Goal: Task Accomplishment & Management: Use online tool/utility

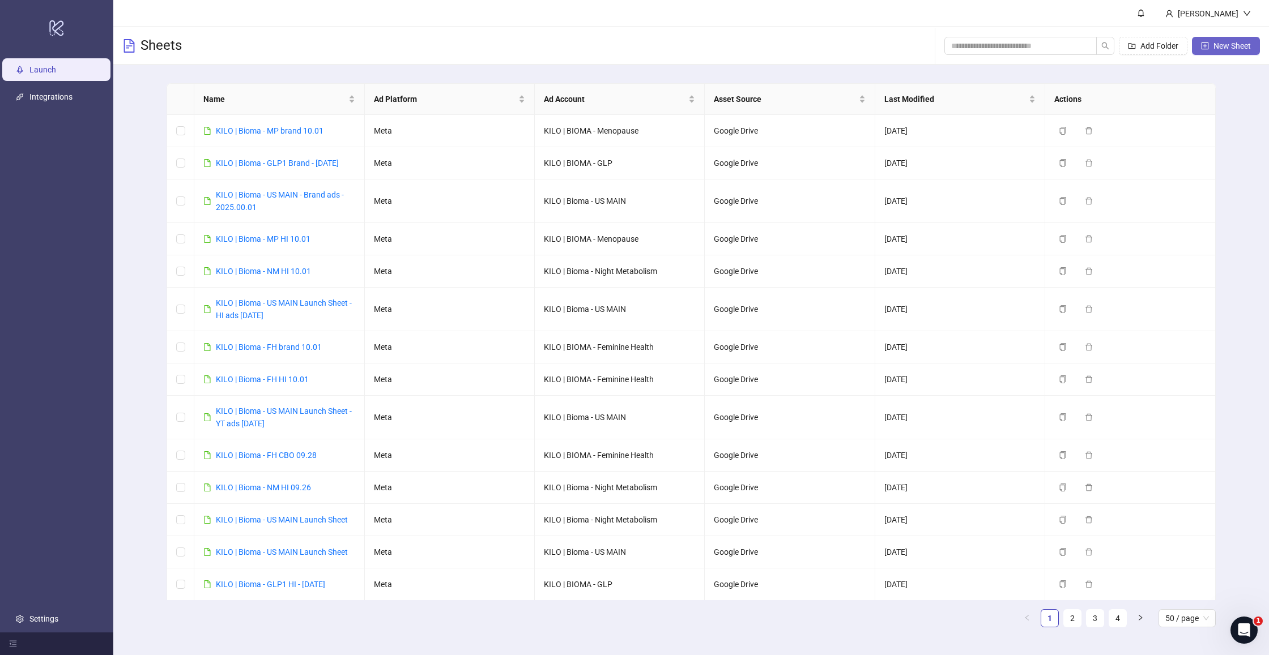
click at [1224, 46] on span "New Sheet" at bounding box center [1231, 45] width 37 height 9
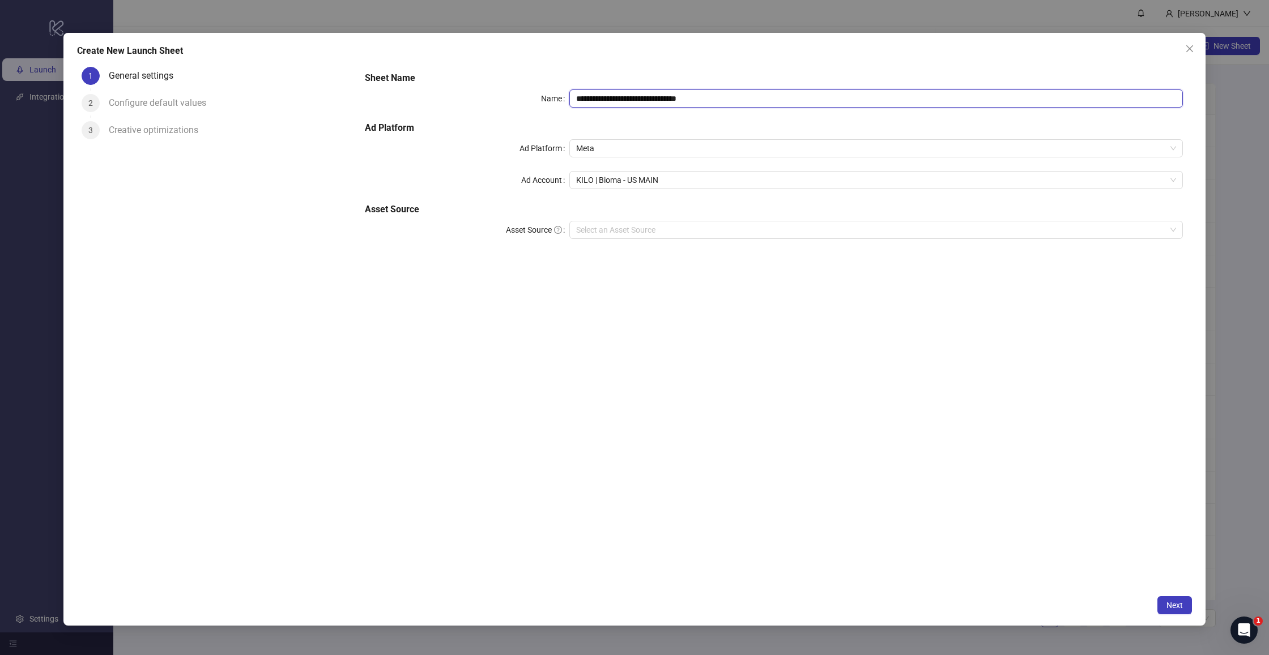
drag, startPoint x: 628, startPoint y: 100, endPoint x: 868, endPoint y: 92, distance: 240.3
click at [868, 92] on input "**********" at bounding box center [875, 98] width 613 height 18
drag, startPoint x: 805, startPoint y: 113, endPoint x: 630, endPoint y: 105, distance: 175.2
click at [805, 113] on div "**********" at bounding box center [773, 162] width 827 height 190
drag, startPoint x: 626, startPoint y: 100, endPoint x: 810, endPoint y: 99, distance: 183.5
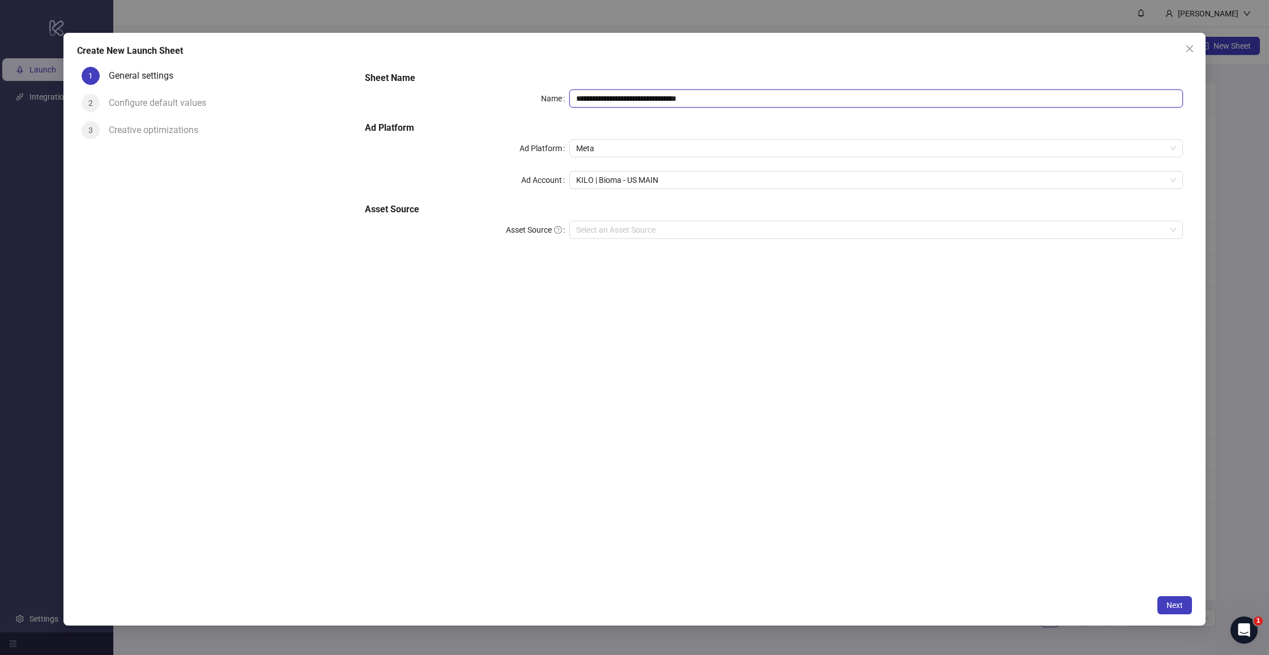
click at [810, 99] on input "**********" at bounding box center [875, 98] width 613 height 18
click at [715, 176] on span "KILO | Bioma - US MAIN" at bounding box center [876, 180] width 600 height 17
type input "**********"
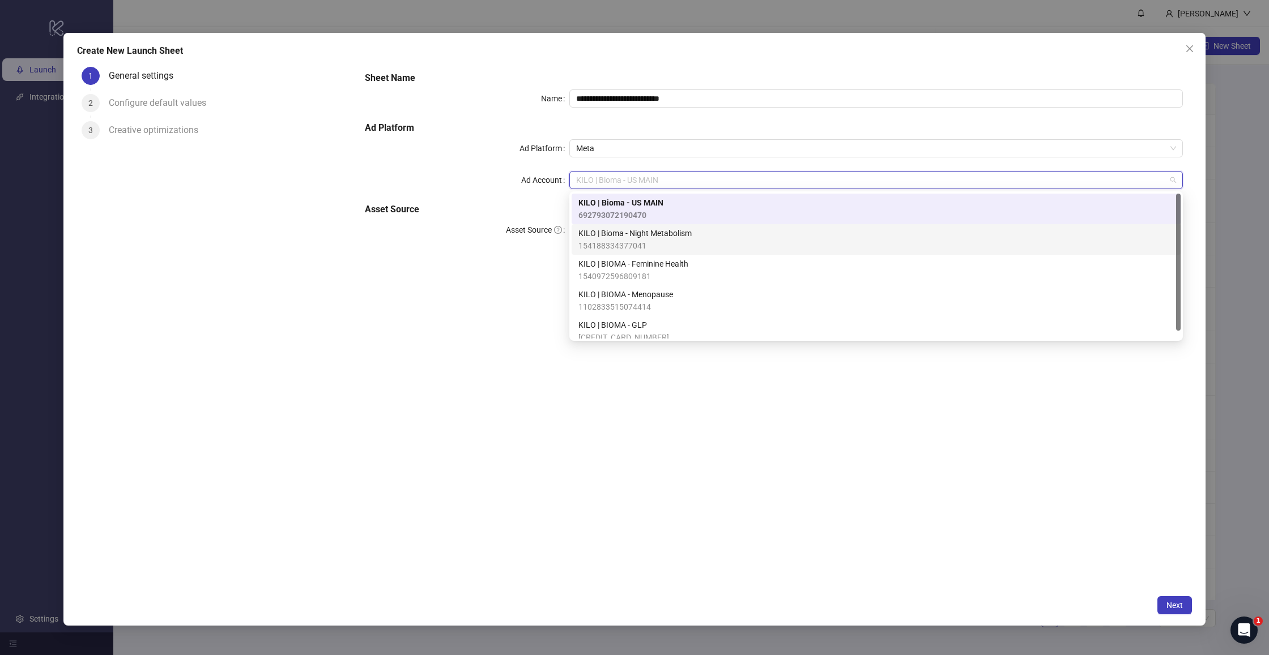
click at [645, 237] on span "KILO | Bioma - Night Metabolism" at bounding box center [634, 233] width 113 height 12
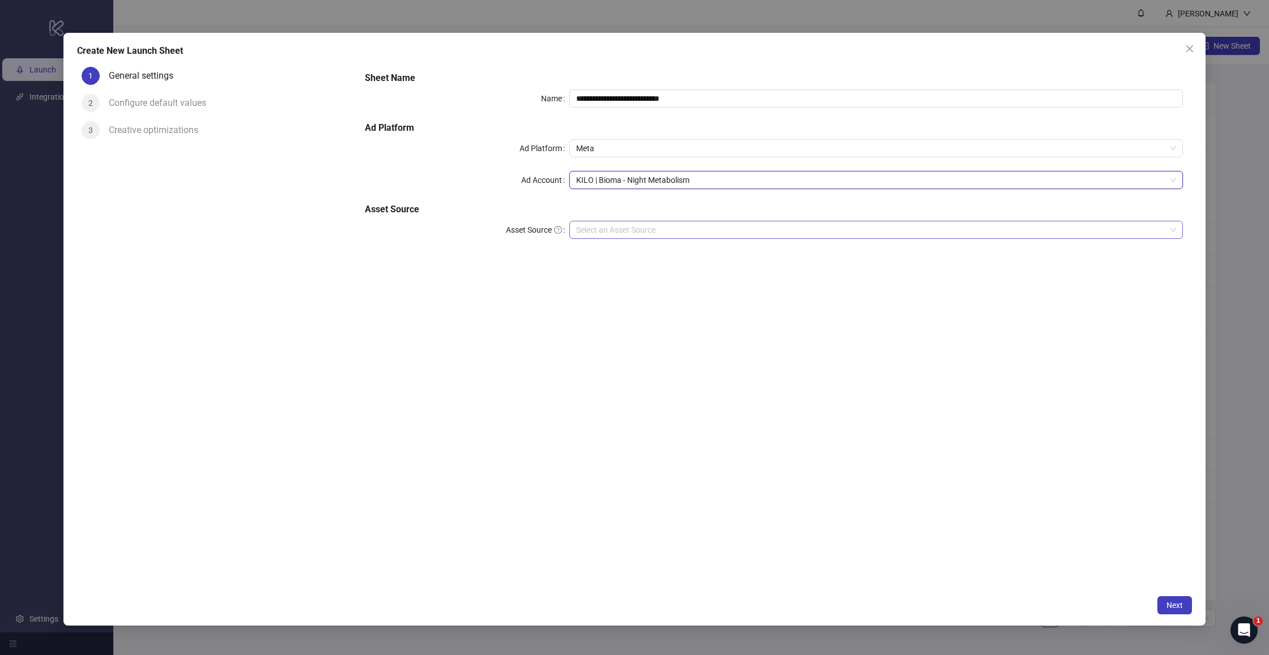
click at [648, 236] on input "Asset Source" at bounding box center [871, 229] width 590 height 17
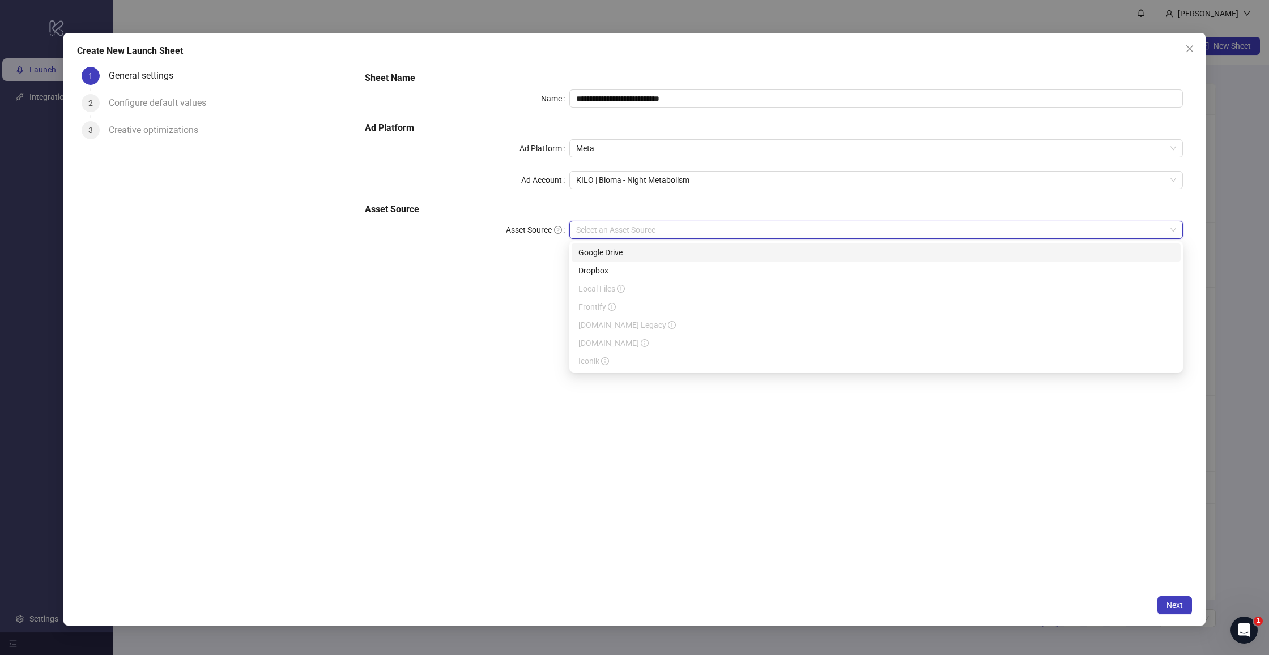
click at [645, 250] on div "Google Drive" at bounding box center [875, 252] width 595 height 12
click at [672, 212] on h5 "Asset Source" at bounding box center [774, 210] width 818 height 14
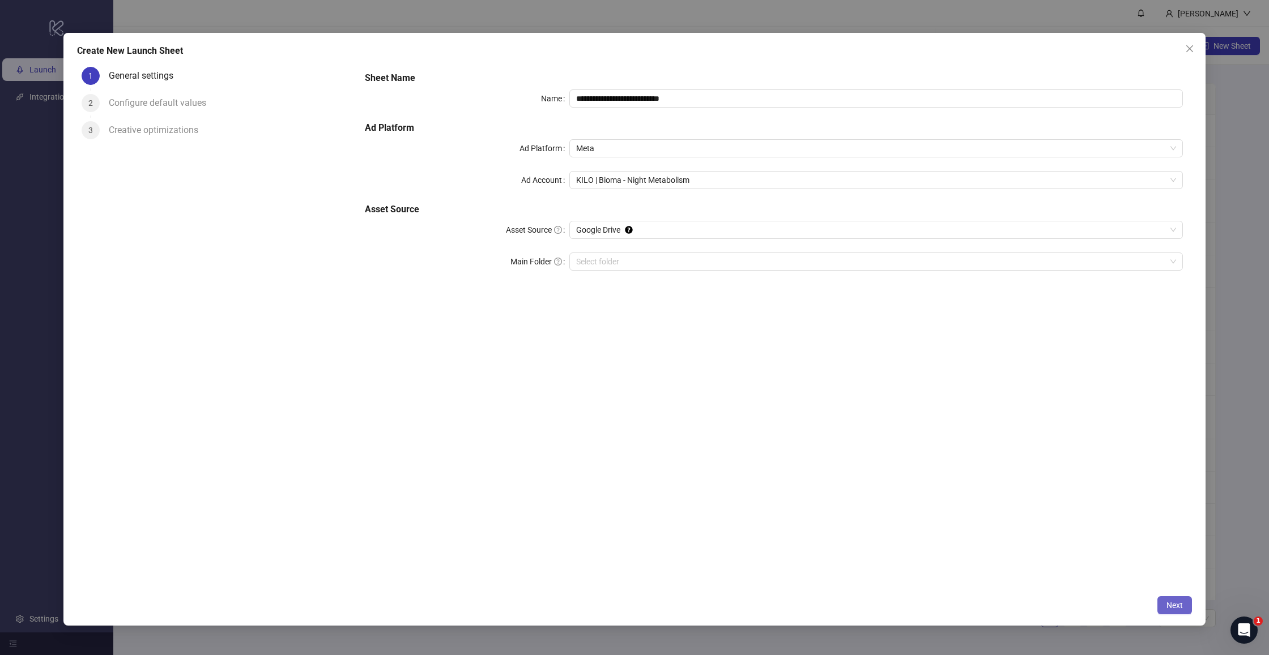
click at [1173, 604] on span "Next" at bounding box center [1174, 605] width 16 height 9
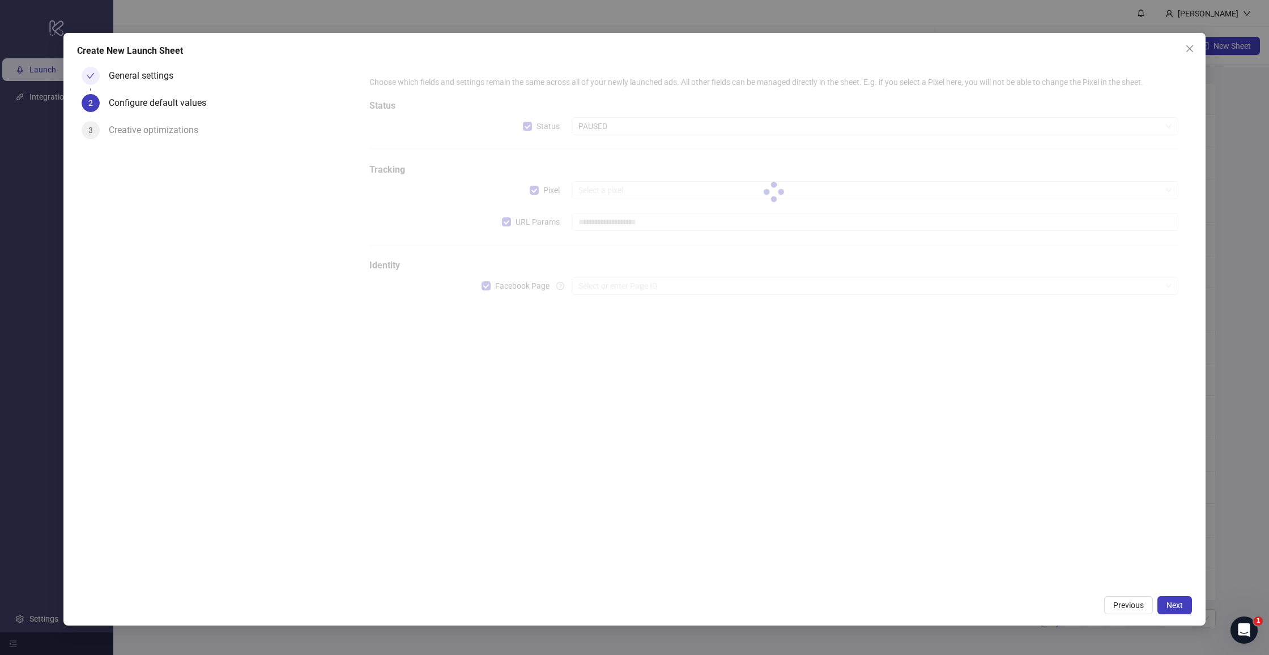
type input "**********"
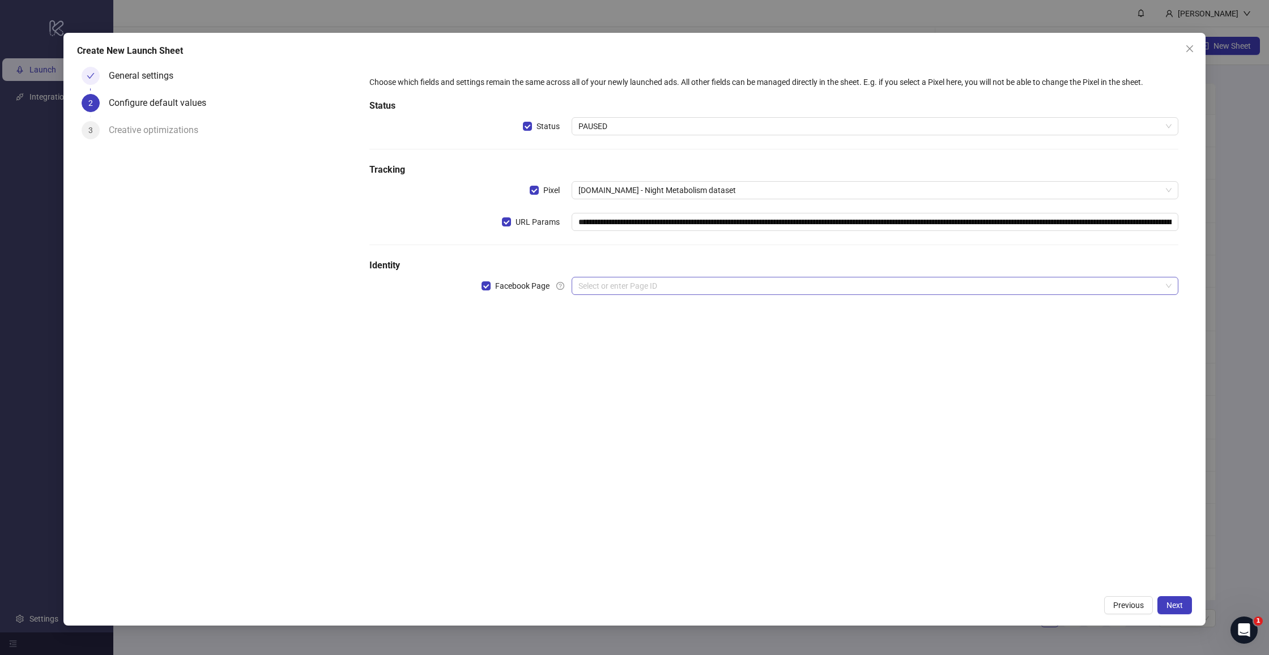
click at [602, 285] on input "search" at bounding box center [869, 286] width 583 height 17
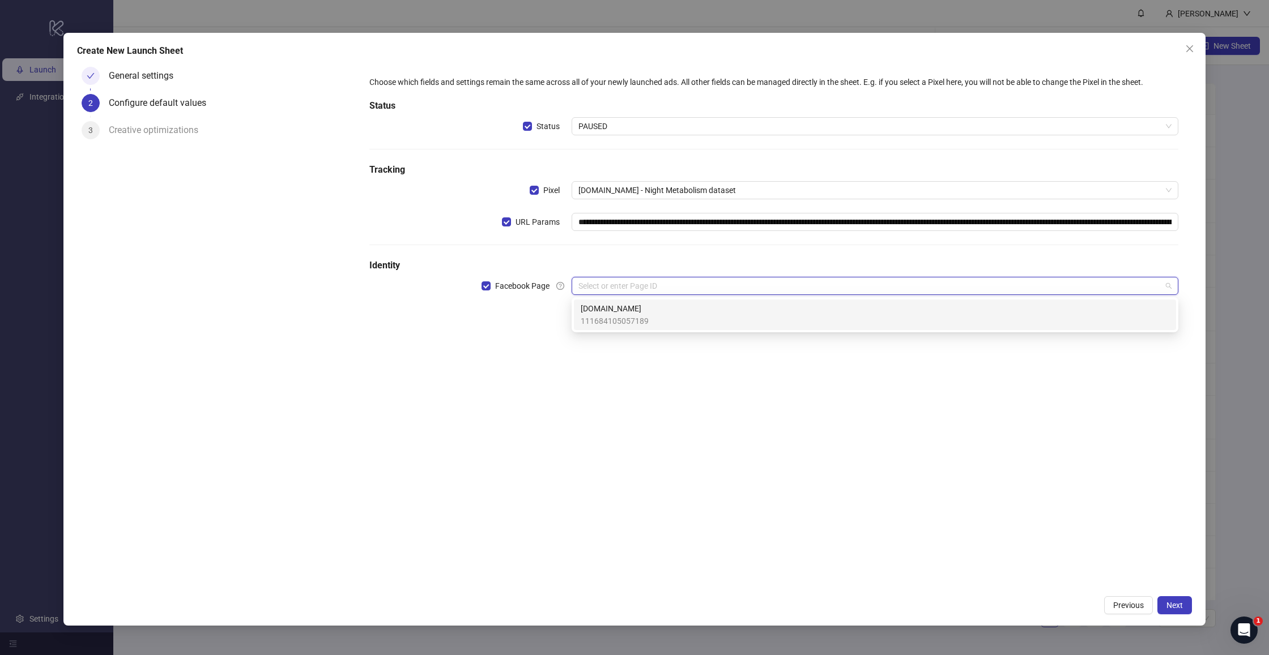
click at [598, 316] on span "111684105057189" at bounding box center [615, 321] width 68 height 12
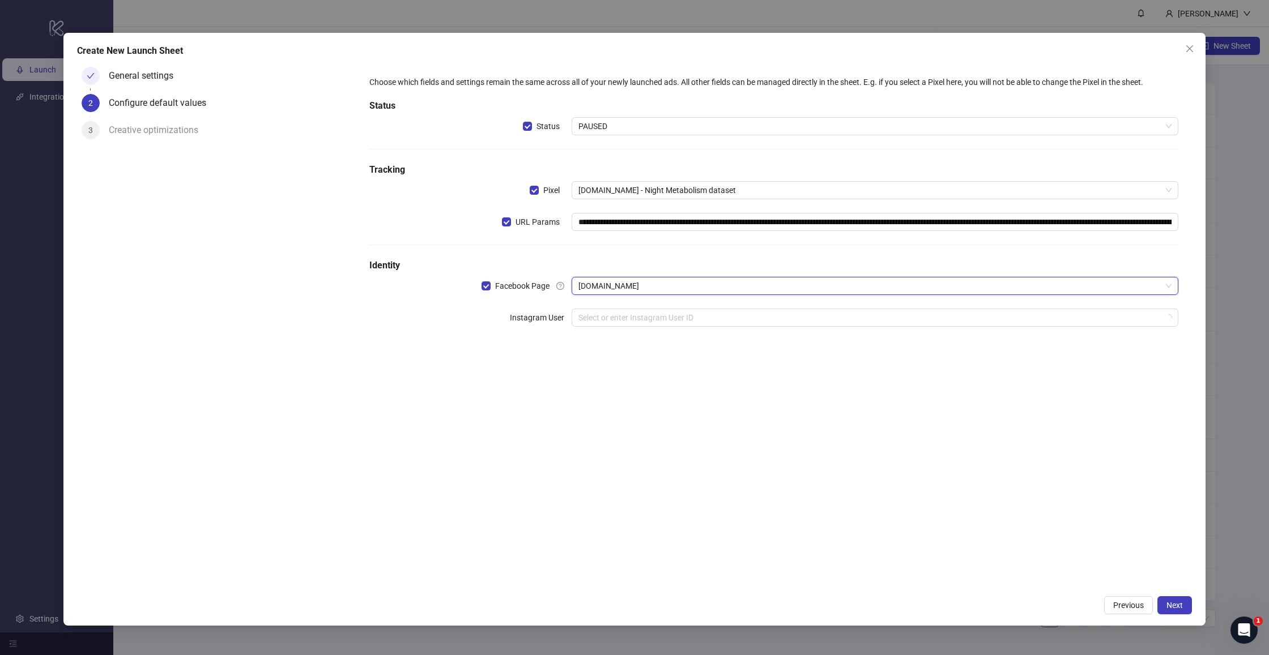
click at [630, 407] on div "**********" at bounding box center [774, 325] width 836 height 527
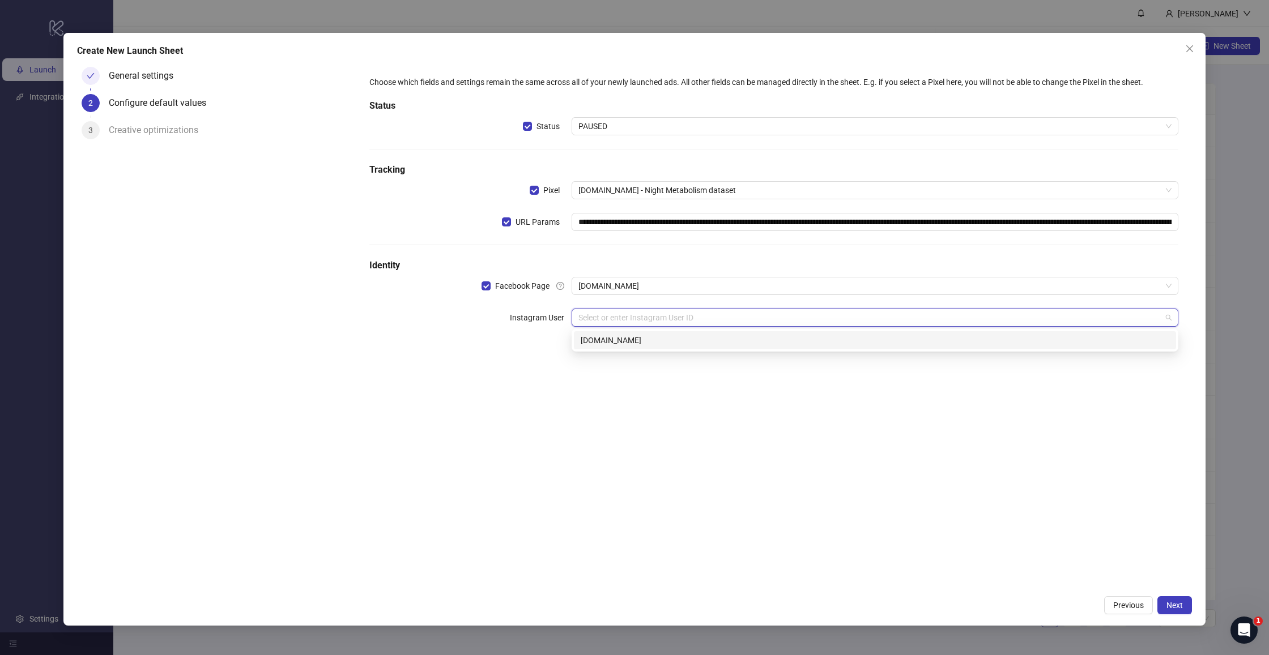
click at [677, 315] on input "search" at bounding box center [869, 317] width 583 height 17
click at [628, 349] on div "[DOMAIN_NAME]" at bounding box center [875, 340] width 602 height 18
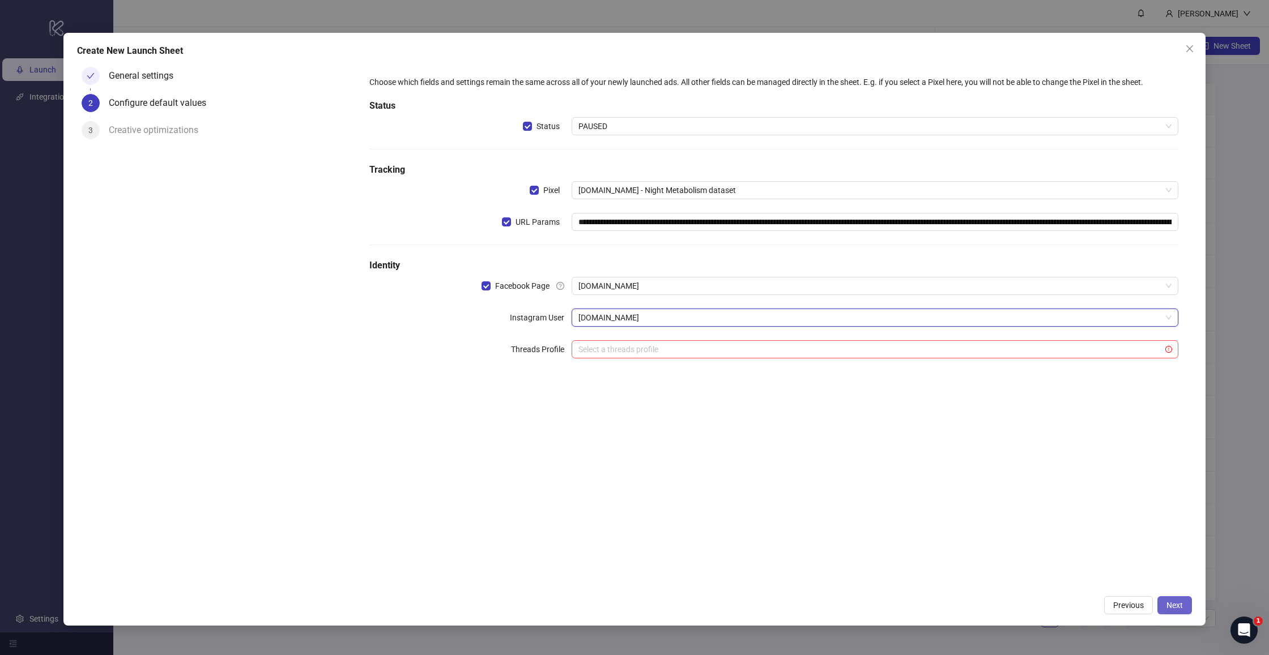
click at [1166, 608] on span "Next" at bounding box center [1174, 605] width 16 height 9
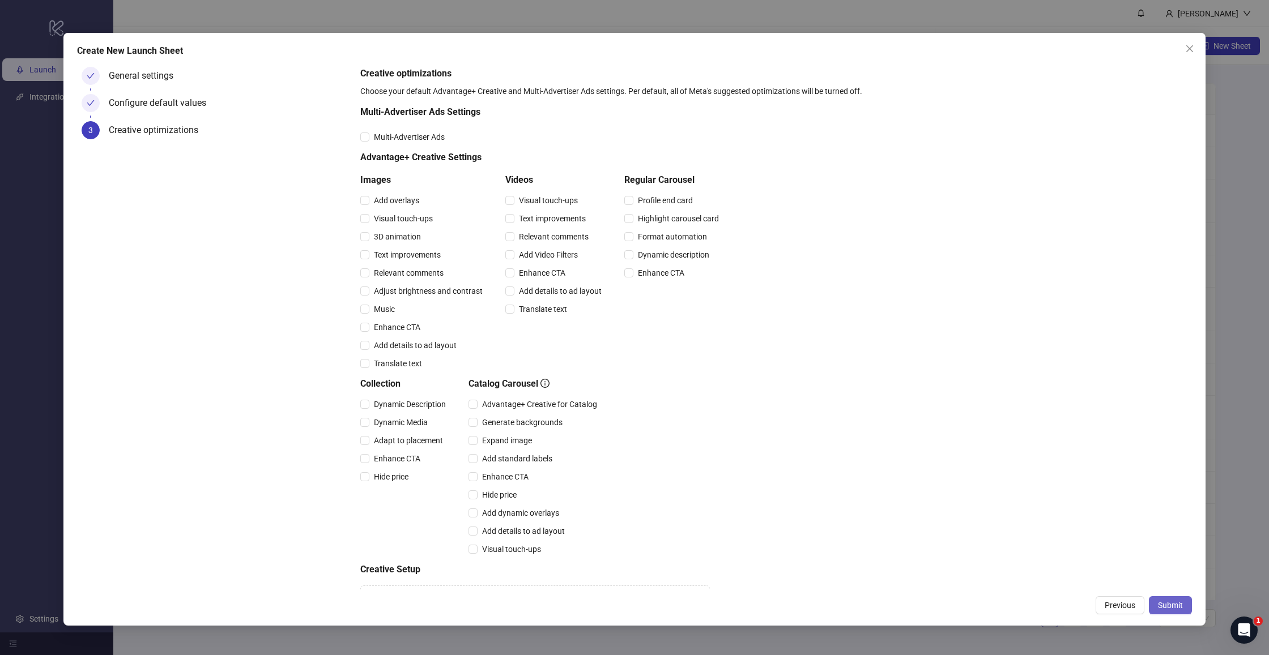
click at [1161, 606] on span "Submit" at bounding box center [1170, 605] width 25 height 9
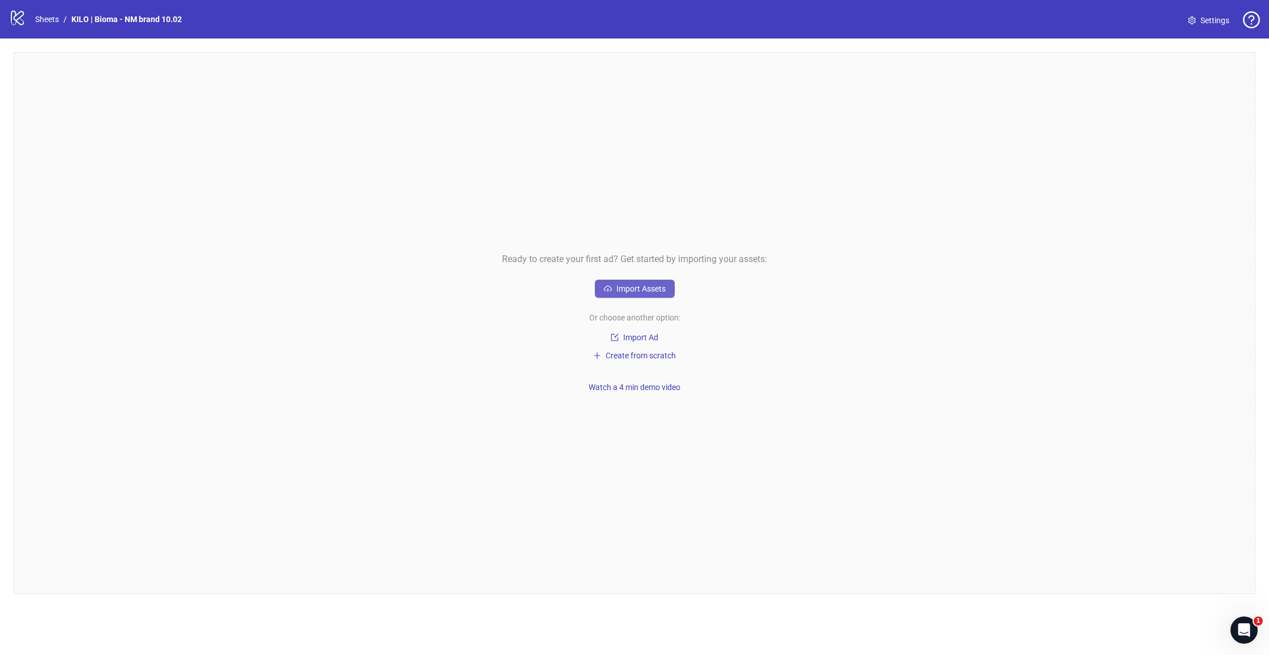
click at [642, 288] on span "Import Assets" at bounding box center [640, 288] width 49 height 9
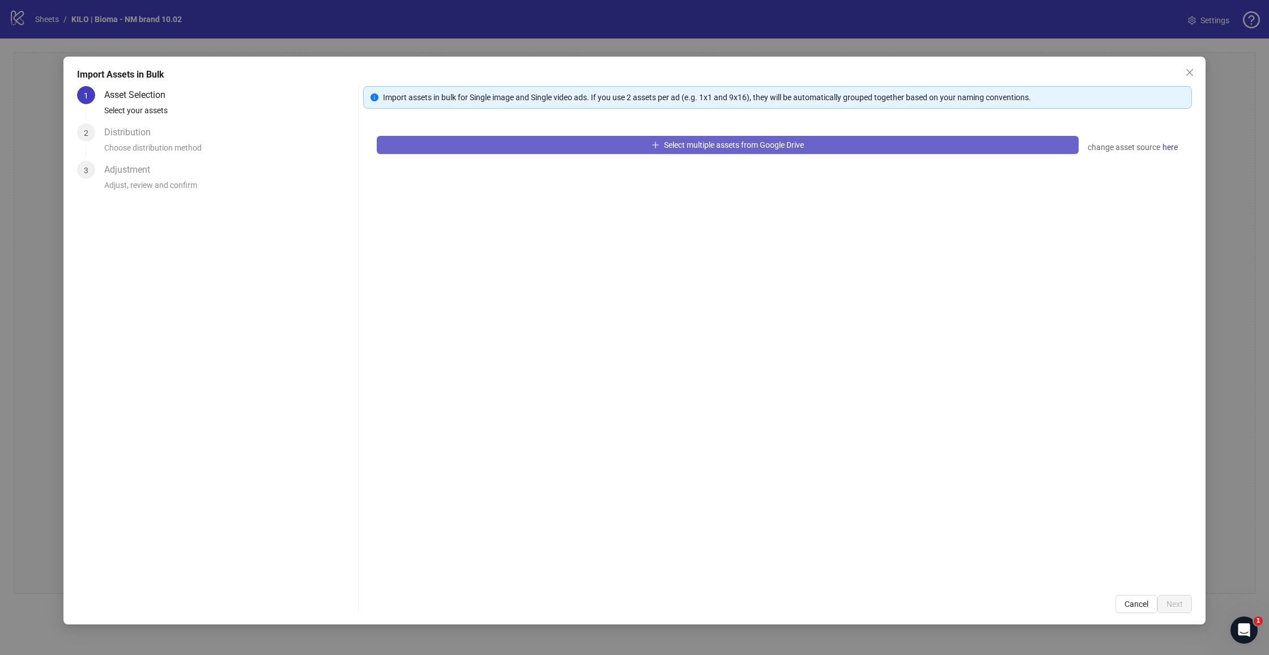
click at [690, 149] on span "Select multiple assets from Google Drive" at bounding box center [734, 144] width 140 height 9
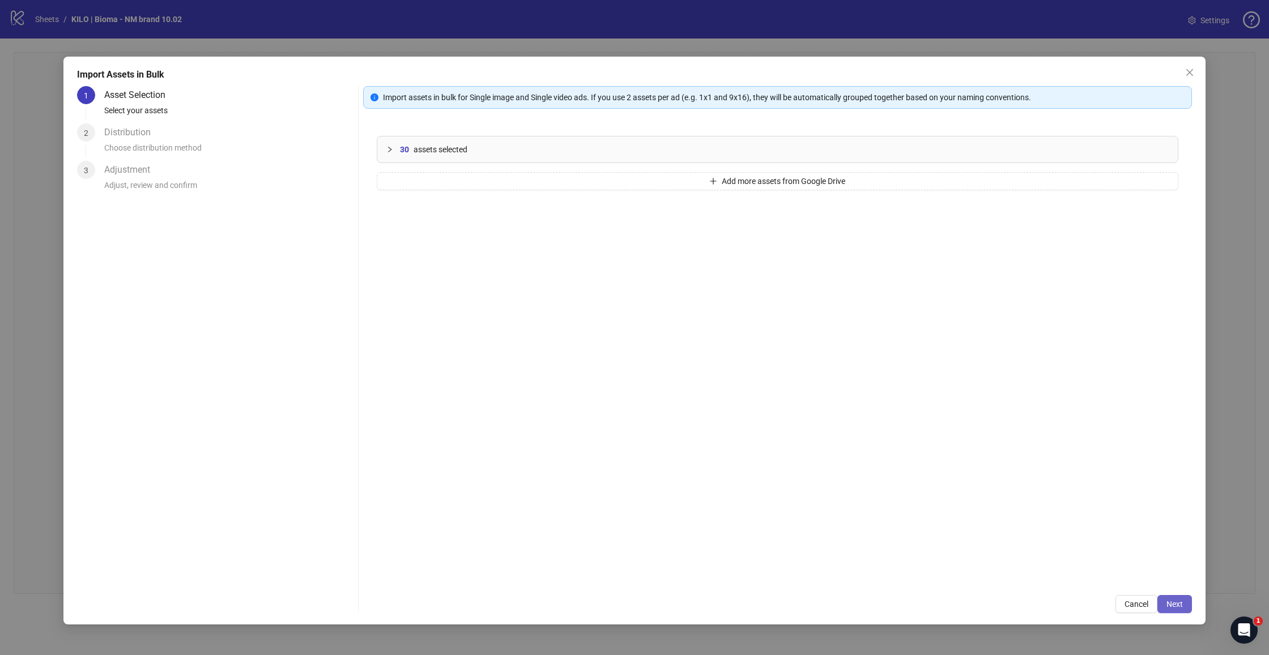
click at [1187, 607] on button "Next" at bounding box center [1174, 604] width 35 height 18
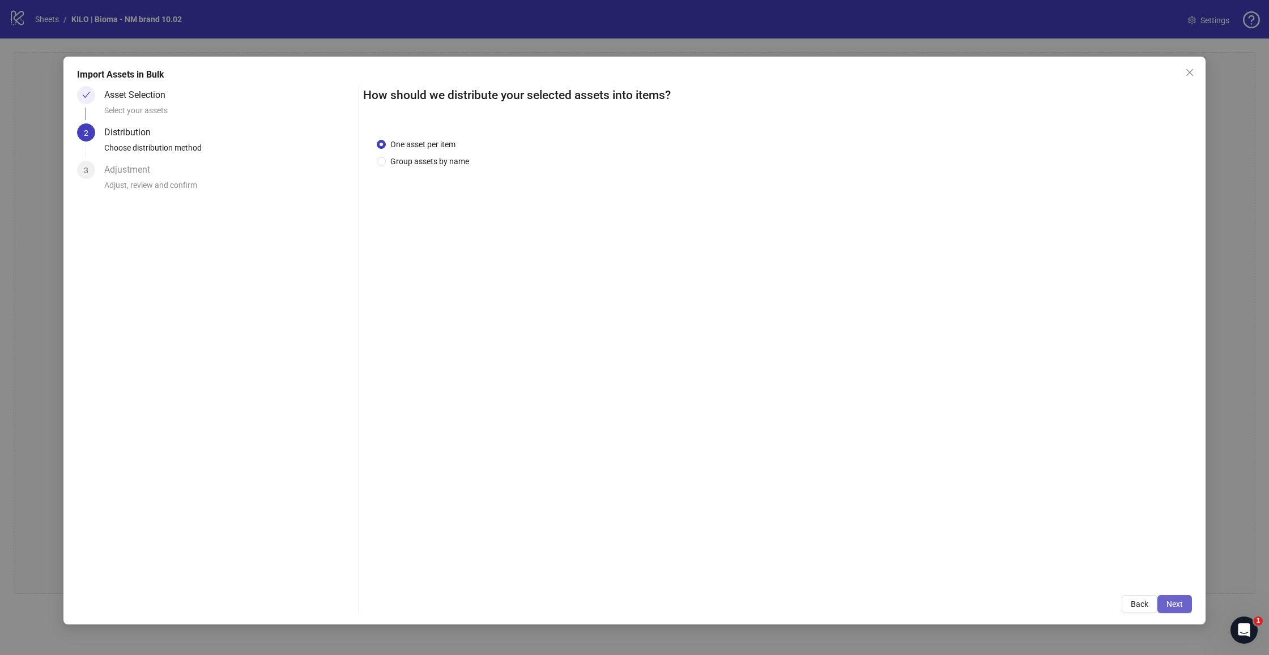
click at [1176, 602] on span "Next" at bounding box center [1174, 604] width 16 height 9
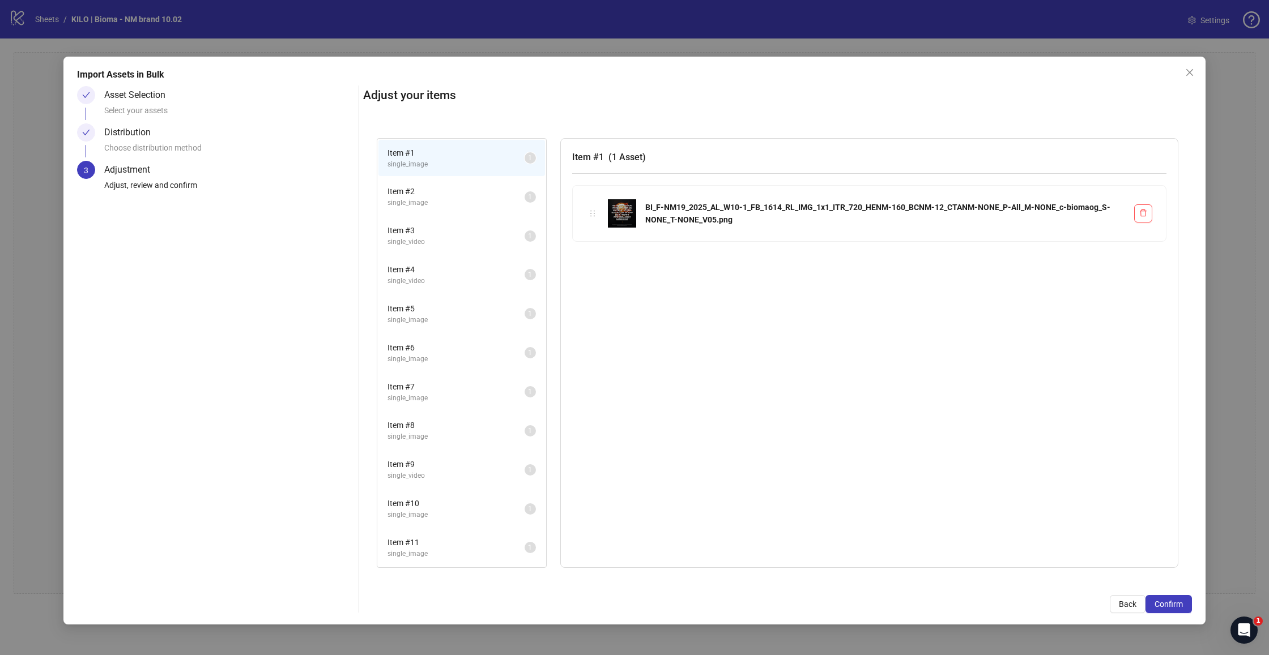
click at [1176, 602] on span "Confirm" at bounding box center [1168, 604] width 28 height 9
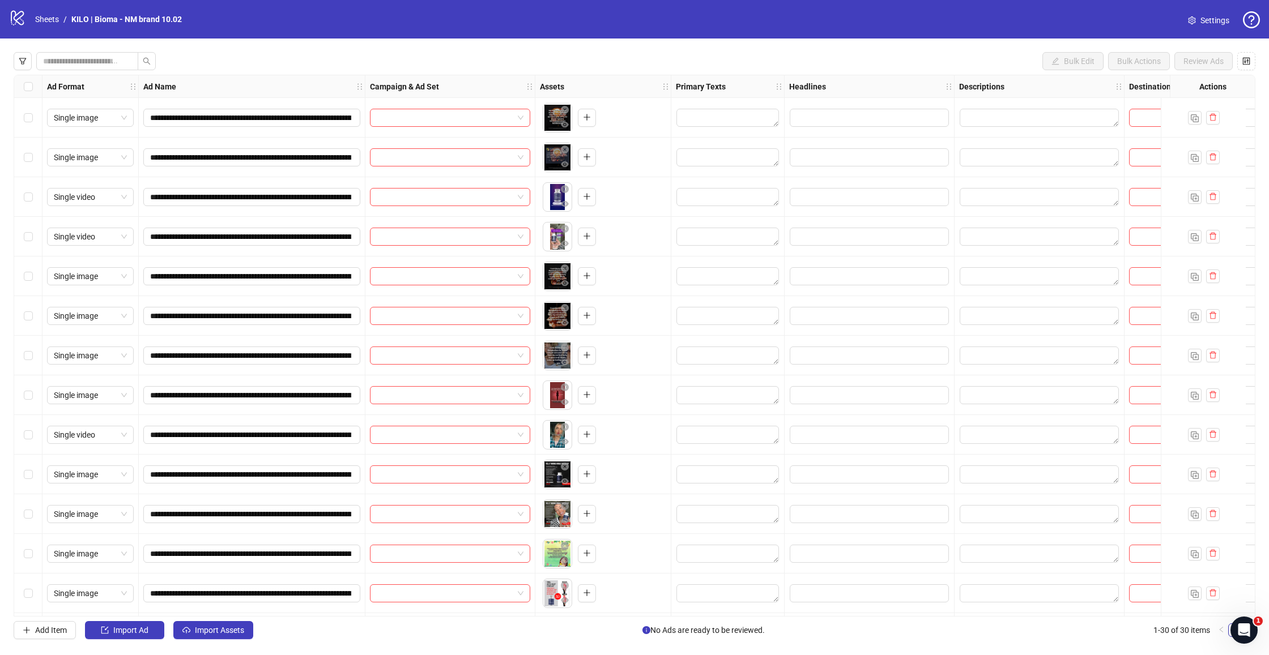
click at [28, 107] on div "Select row 1" at bounding box center [28, 118] width 28 height 40
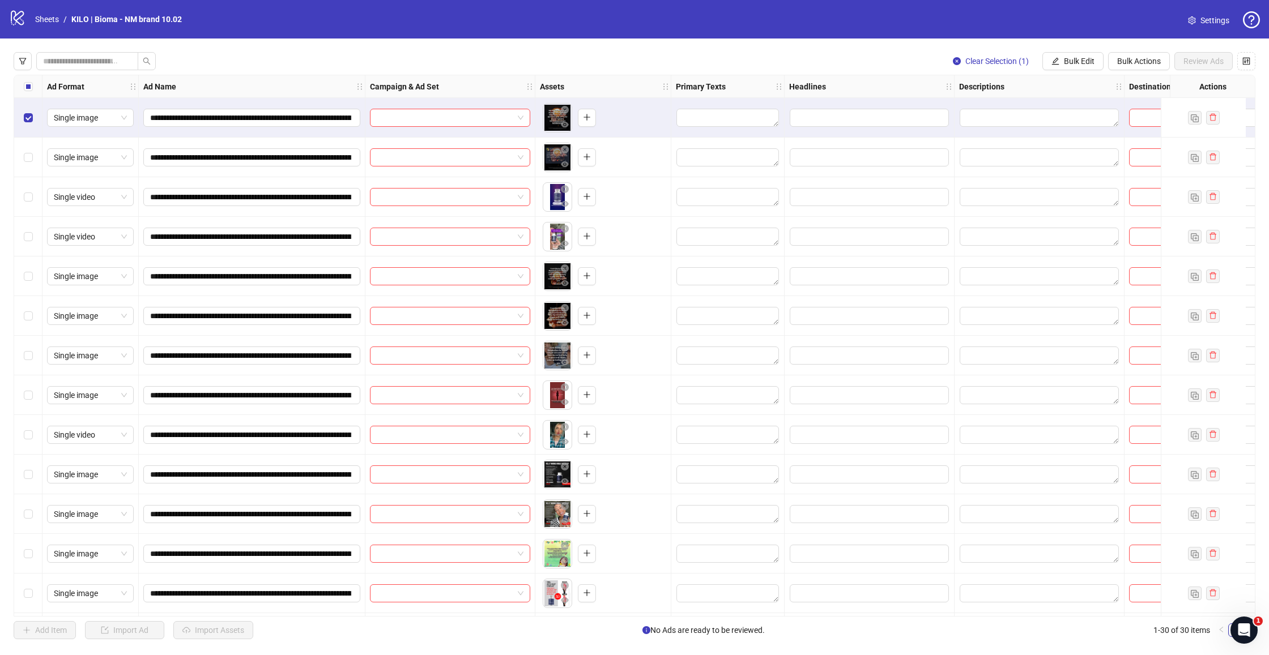
drag, startPoint x: 32, startPoint y: 141, endPoint x: 31, endPoint y: 167, distance: 25.5
click at [31, 141] on div "Select row 2" at bounding box center [28, 158] width 28 height 40
click at [30, 180] on div "Select row 3" at bounding box center [28, 197] width 28 height 40
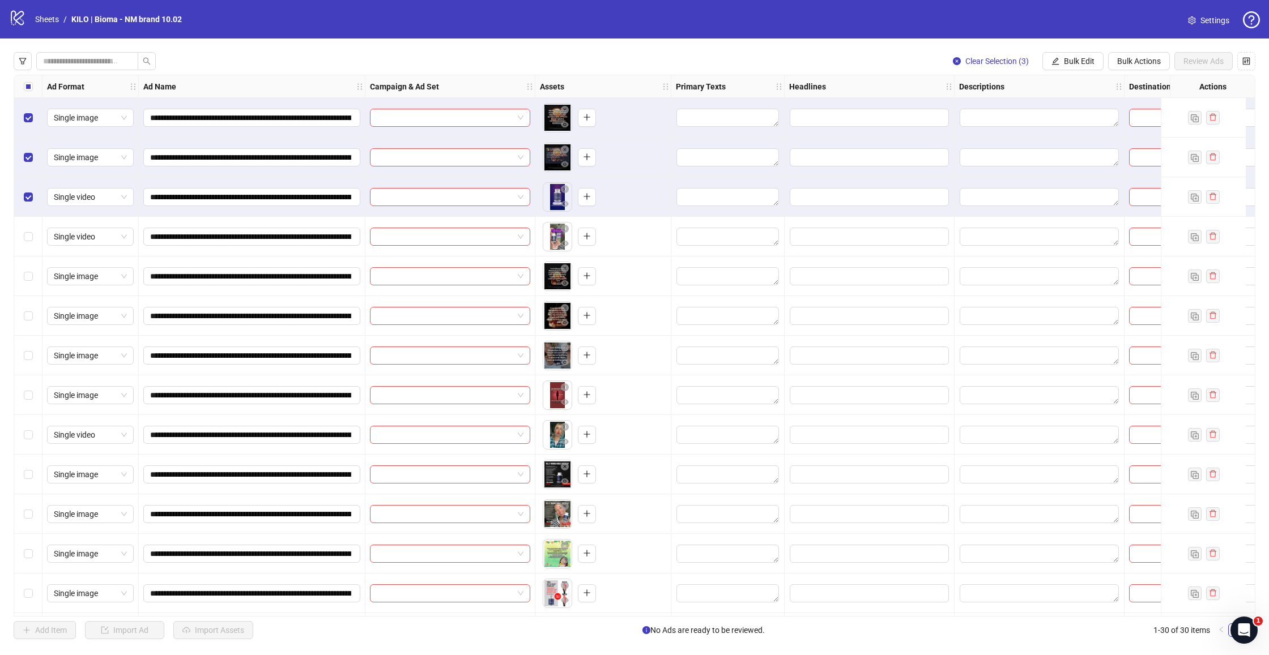
click at [25, 229] on div "Select row 4" at bounding box center [28, 237] width 28 height 40
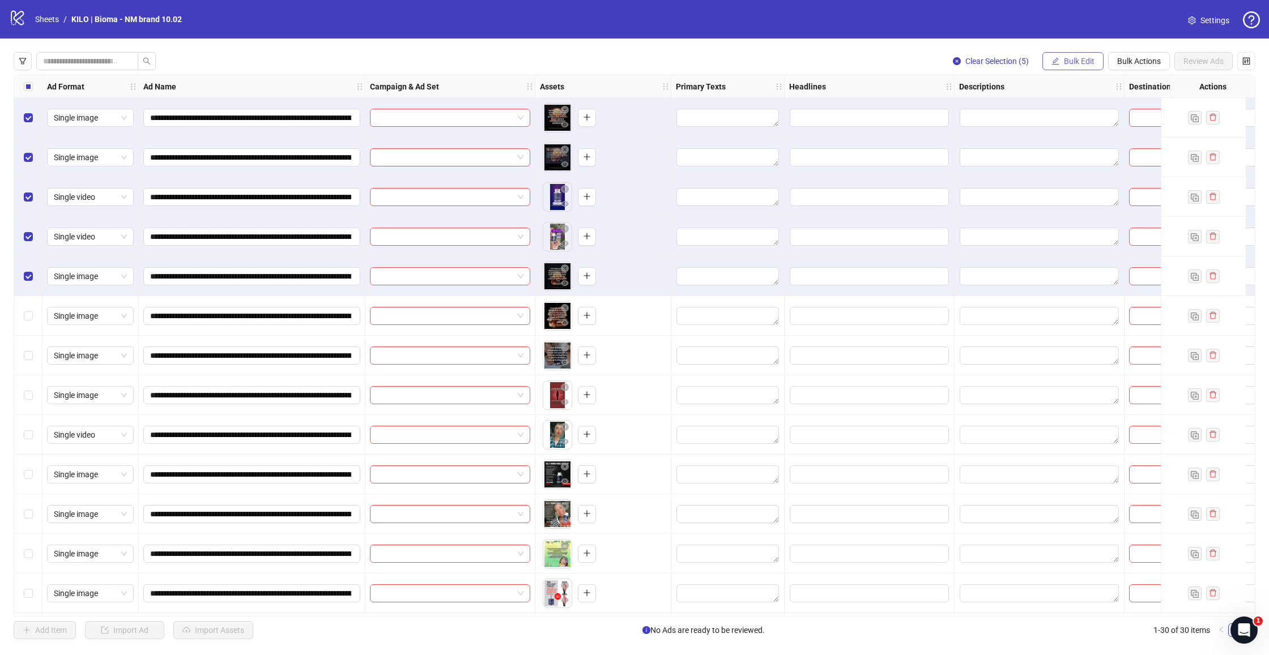
click at [1087, 64] on span "Bulk Edit" at bounding box center [1079, 61] width 31 height 9
click at [1105, 125] on span "Campaign & Ad Set" at bounding box center [1083, 120] width 67 height 12
click at [995, 117] on input "search" at bounding box center [1036, 109] width 203 height 17
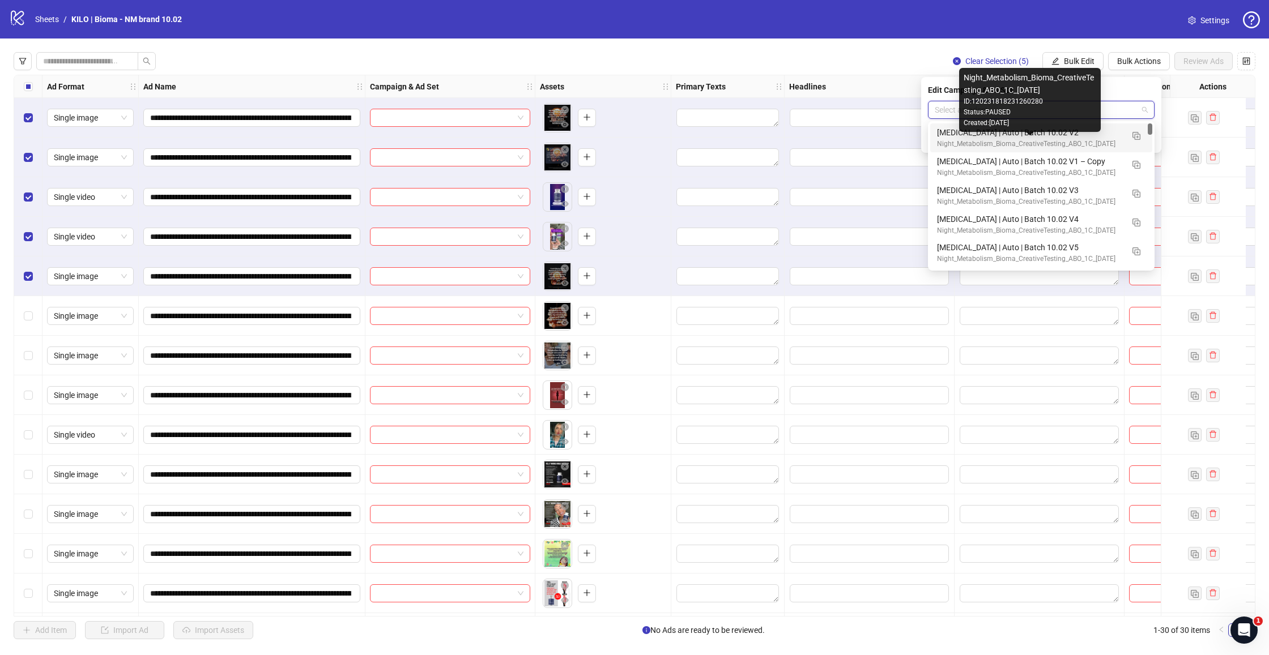
click at [1015, 141] on div "Night_Metabolism_Bioma_CreativeTesting_ABO_1C_[DATE]" at bounding box center [1030, 144] width 186 height 11
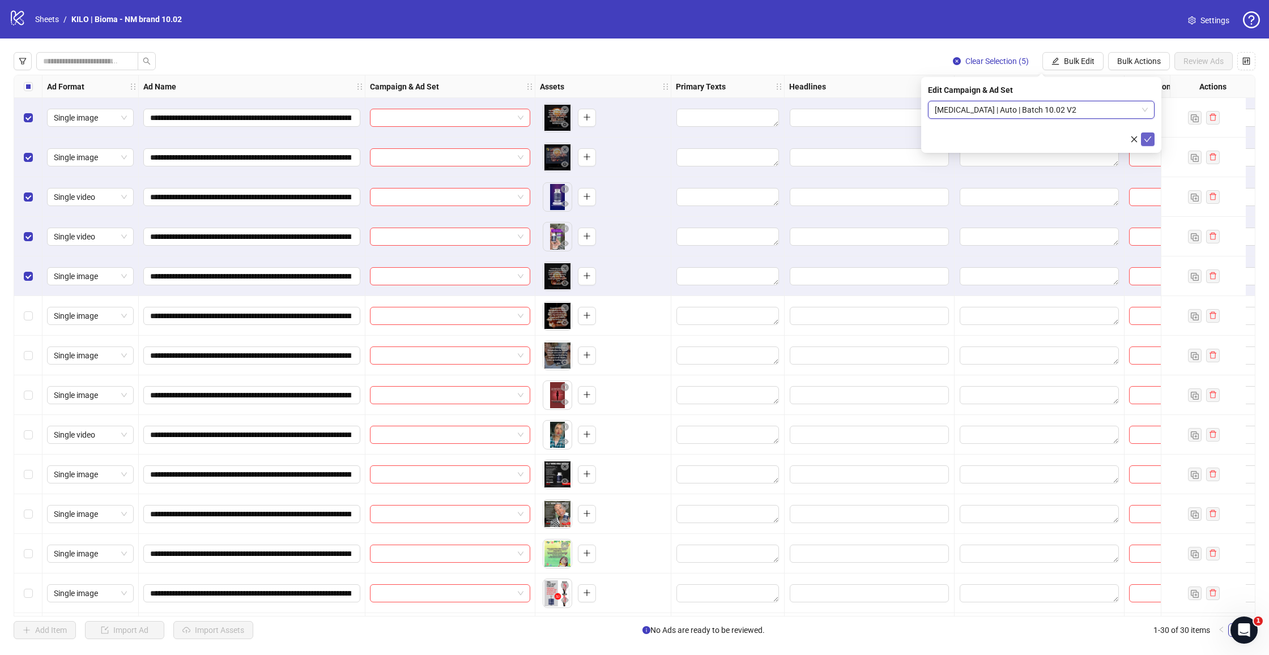
click at [1147, 137] on icon "check" at bounding box center [1148, 139] width 8 height 8
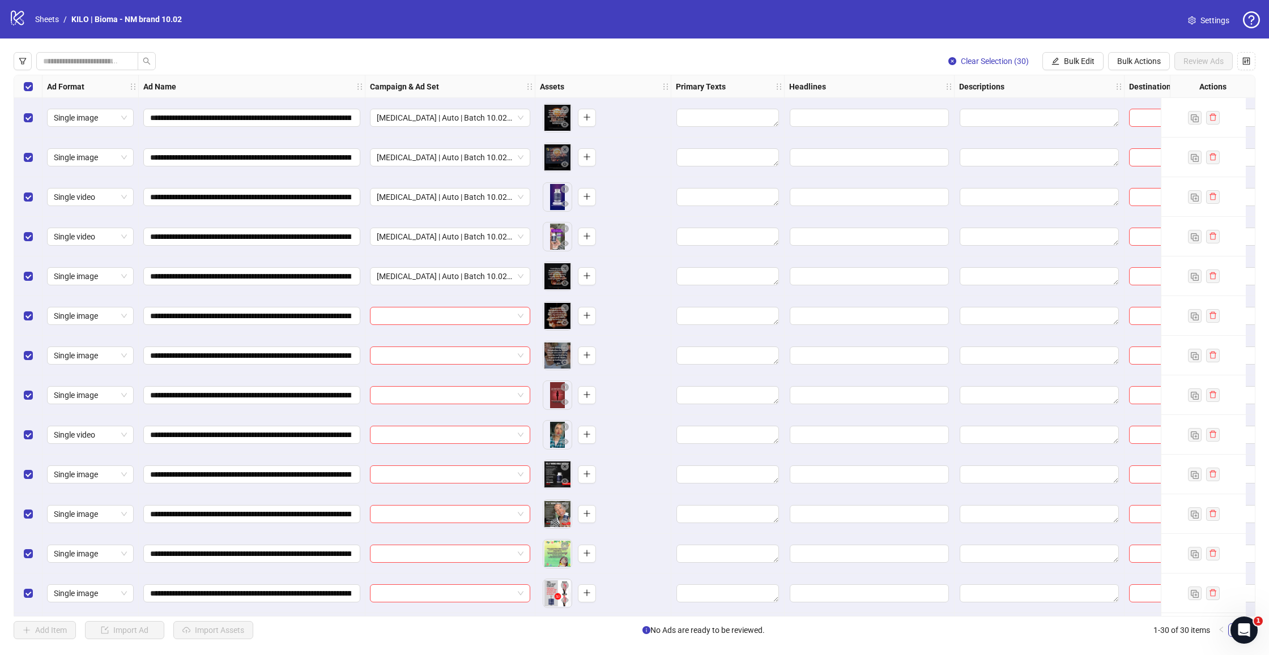
click at [23, 86] on div "Select all rows" at bounding box center [28, 86] width 28 height 23
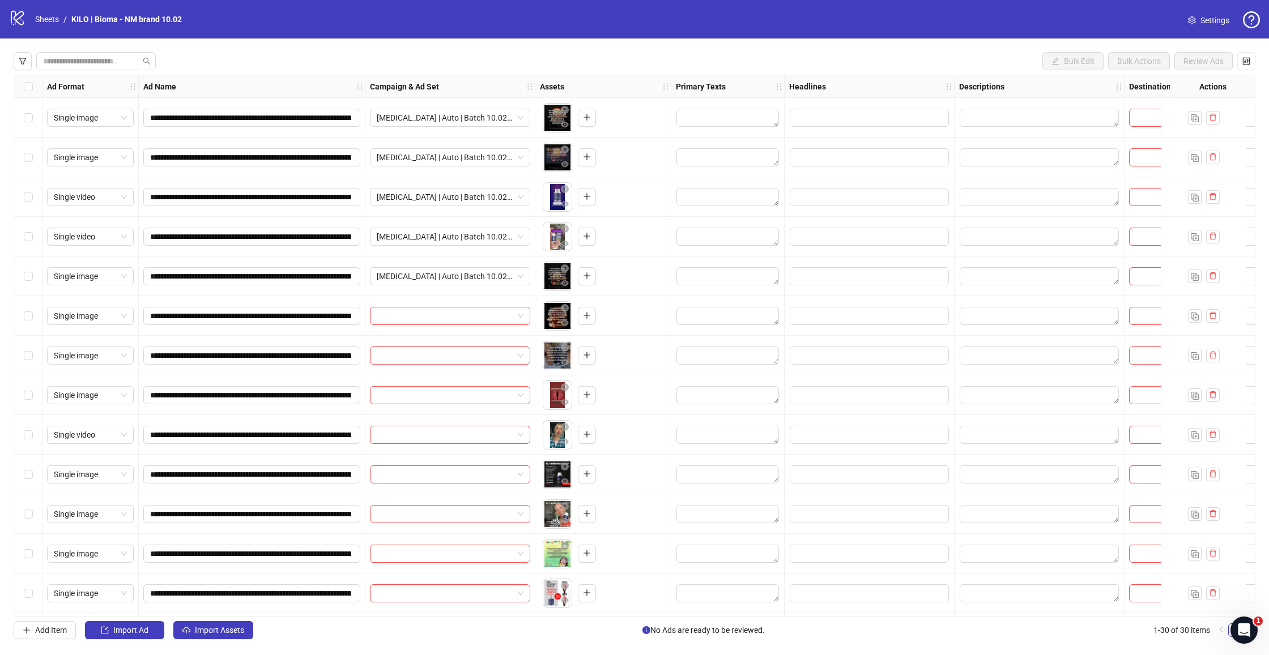
click at [33, 315] on div "Select row 6" at bounding box center [28, 316] width 28 height 40
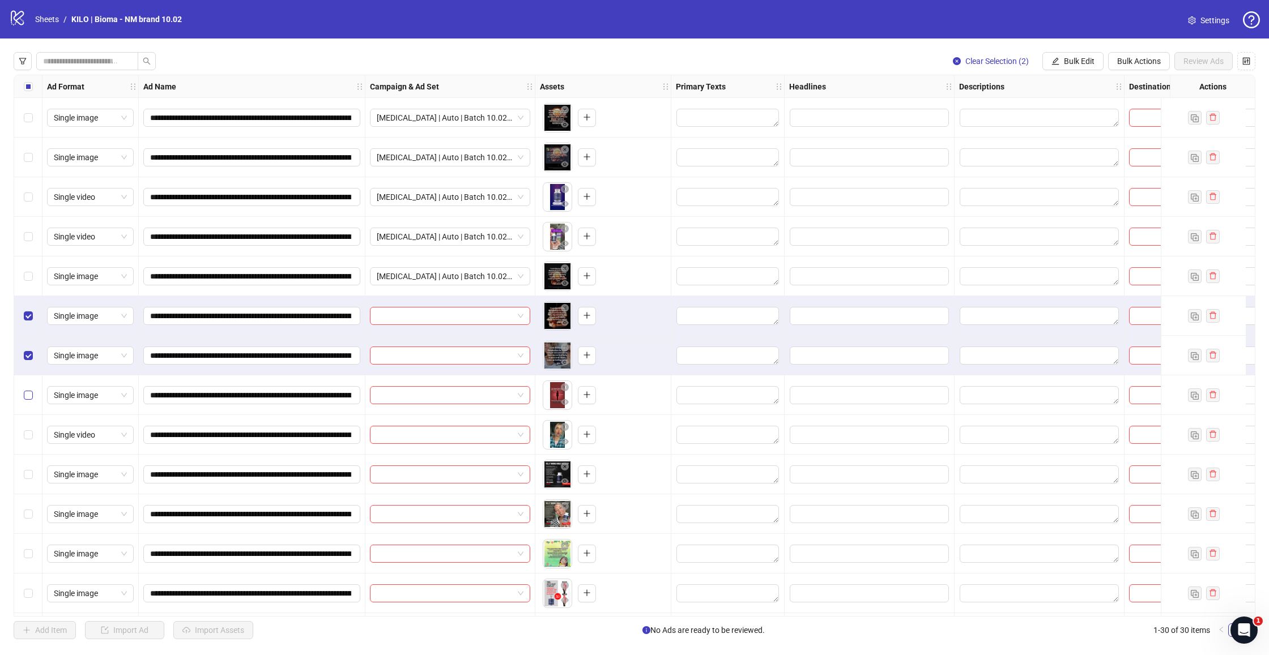
click at [27, 389] on label "Select row 8" at bounding box center [28, 395] width 9 height 12
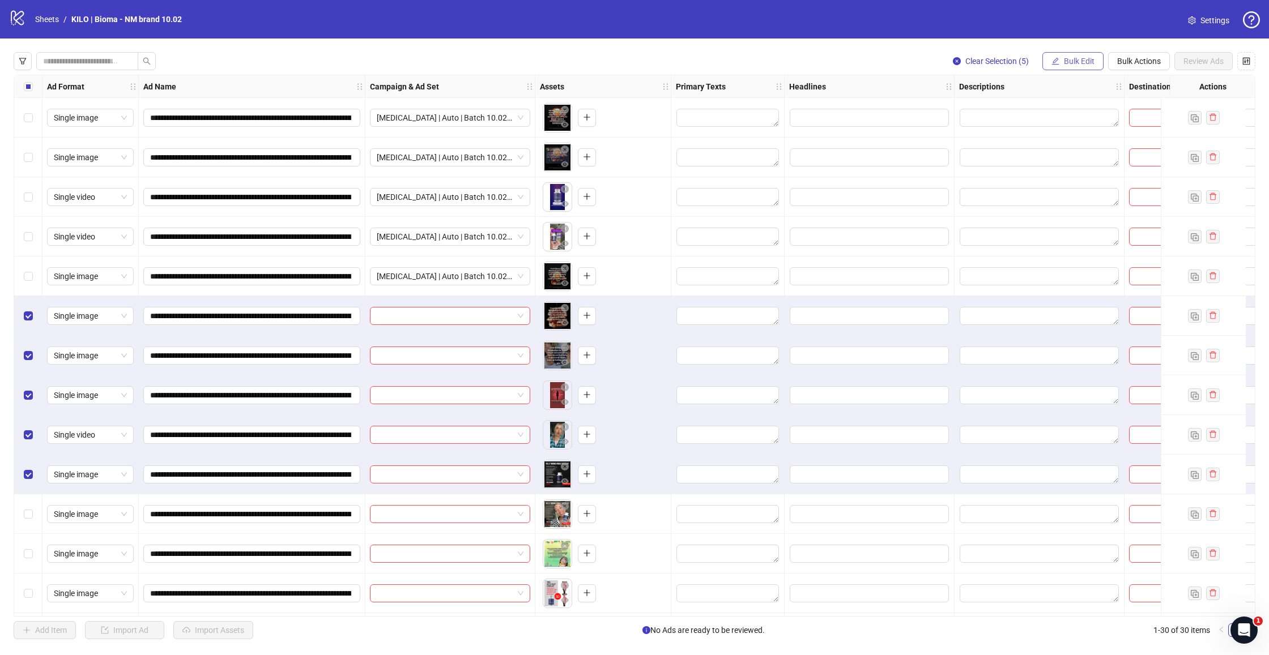
click at [1061, 60] on button "Bulk Edit" at bounding box center [1072, 61] width 61 height 18
click at [1081, 118] on span "Campaign & Ad Set" at bounding box center [1083, 120] width 67 height 12
click at [980, 107] on input "search" at bounding box center [1036, 109] width 203 height 17
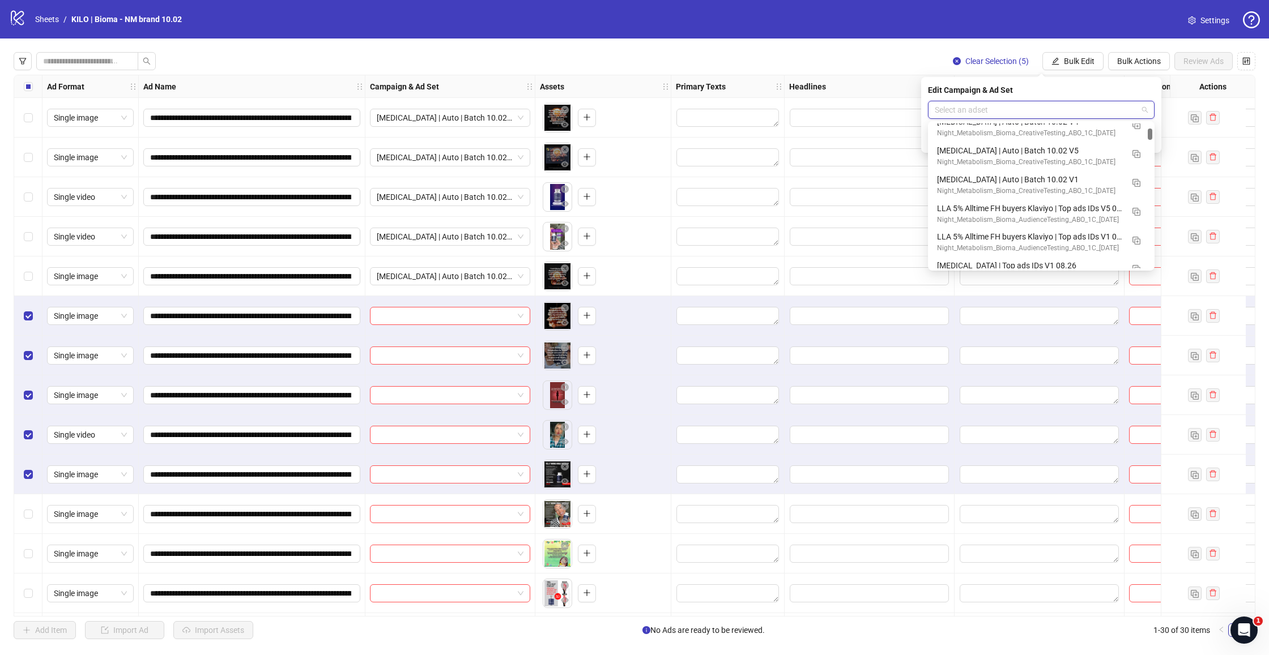
scroll to position [96, 0]
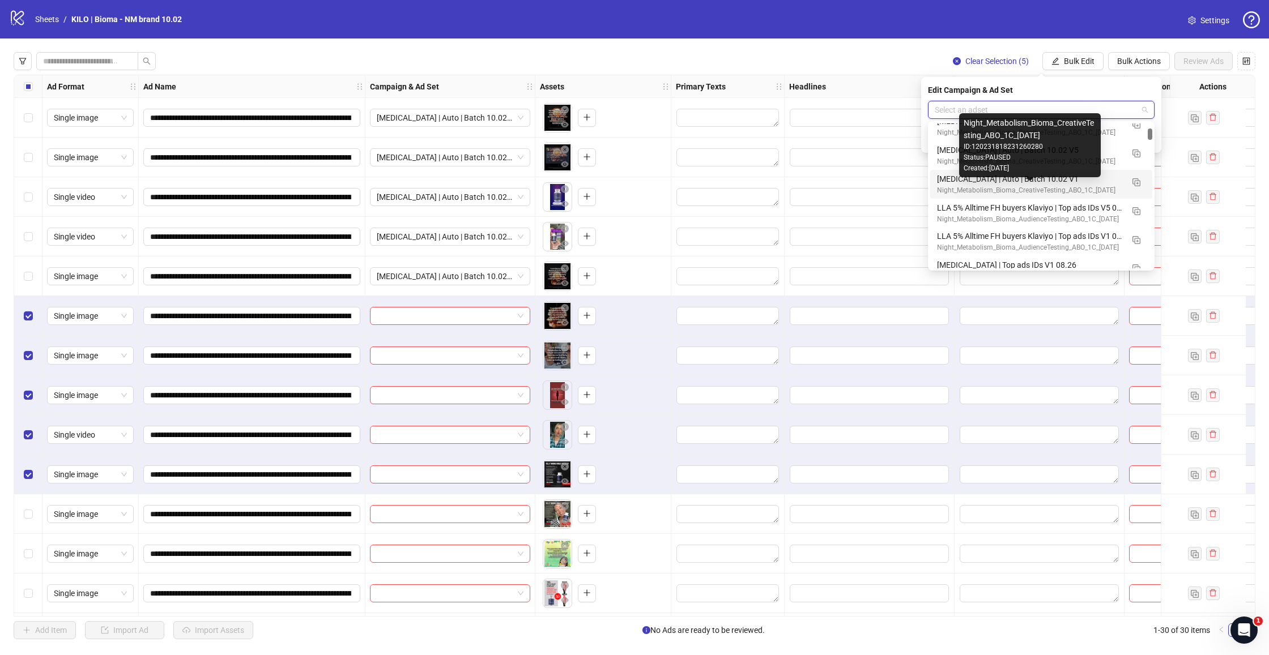
click at [945, 183] on div "[MEDICAL_DATA] | Auto | Batch 10.02 V1" at bounding box center [1030, 179] width 186 height 12
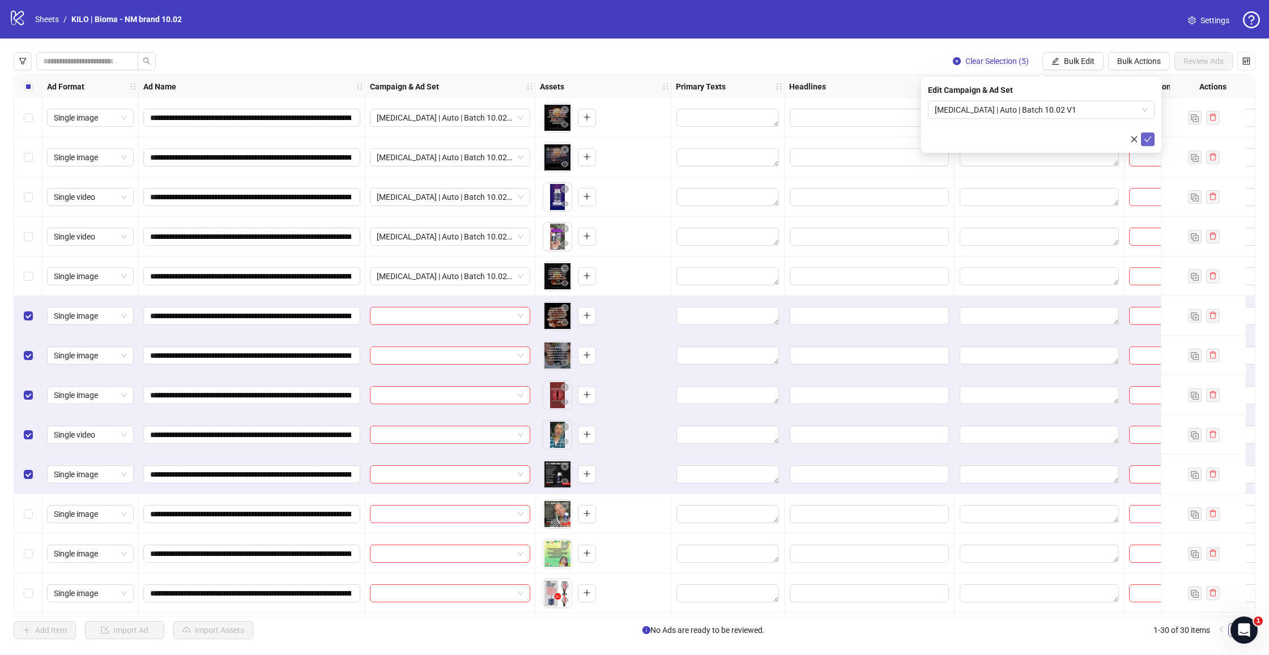
click at [1146, 139] on icon "check" at bounding box center [1148, 139] width 8 height 8
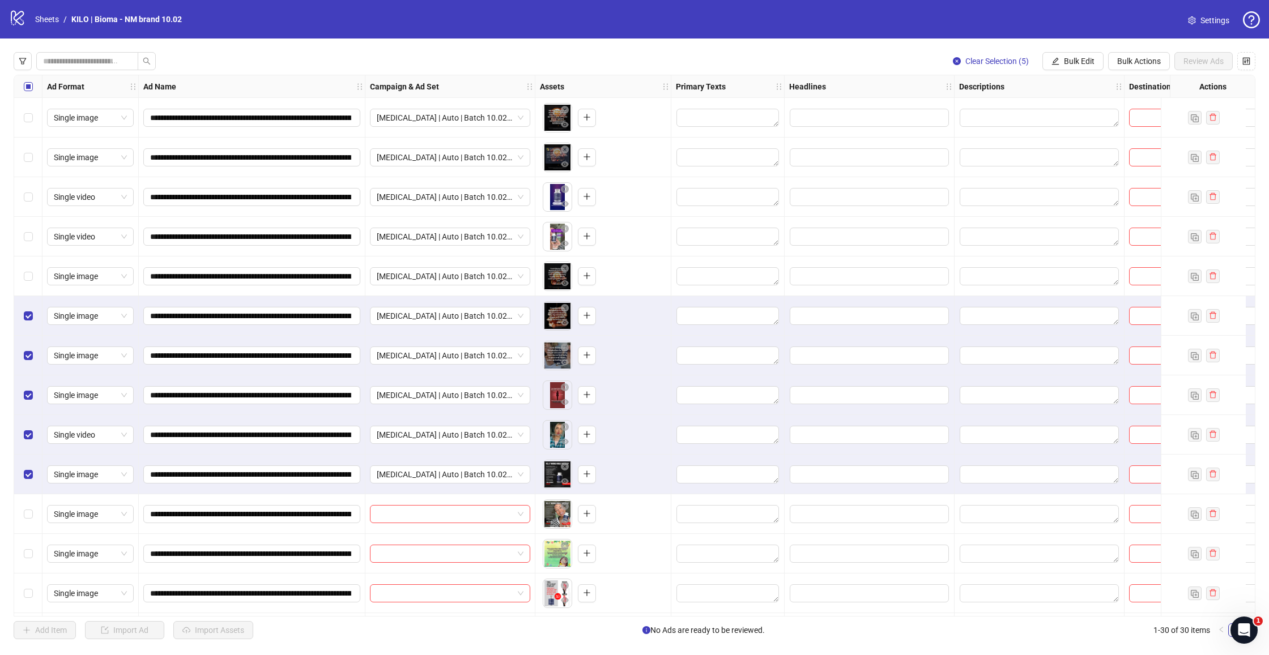
click at [27, 89] on span "Select all rows" at bounding box center [28, 86] width 9 height 9
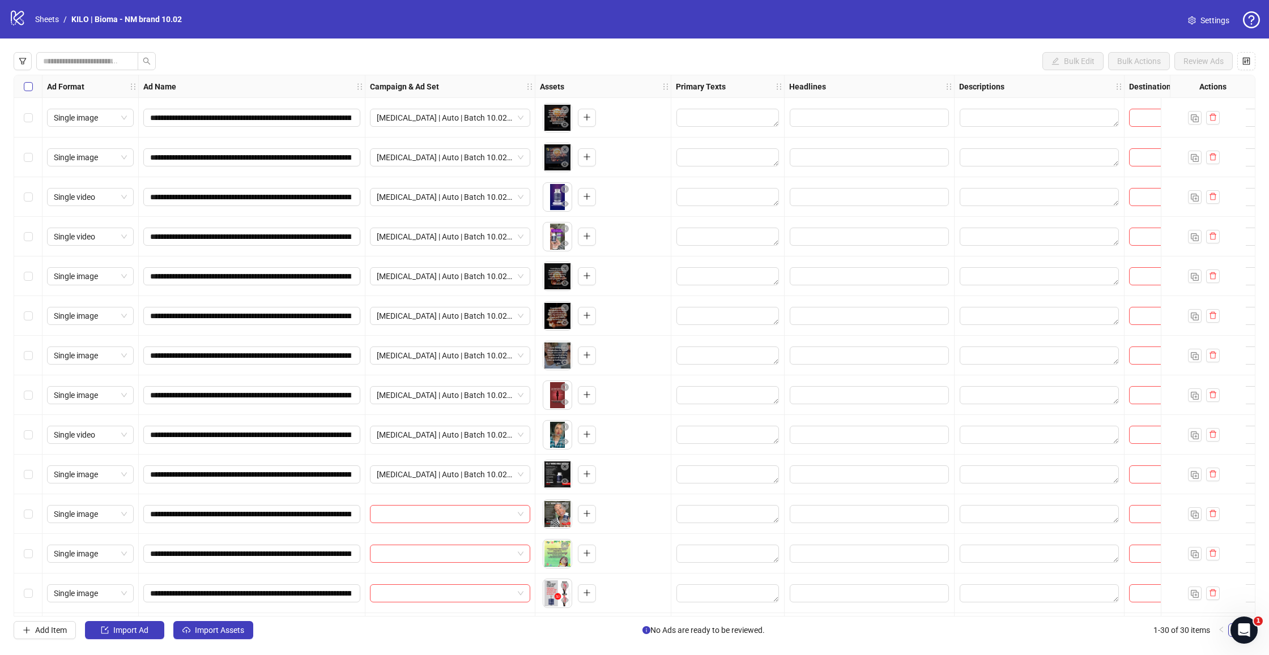
click at [27, 89] on span "Select all rows" at bounding box center [28, 86] width 9 height 9
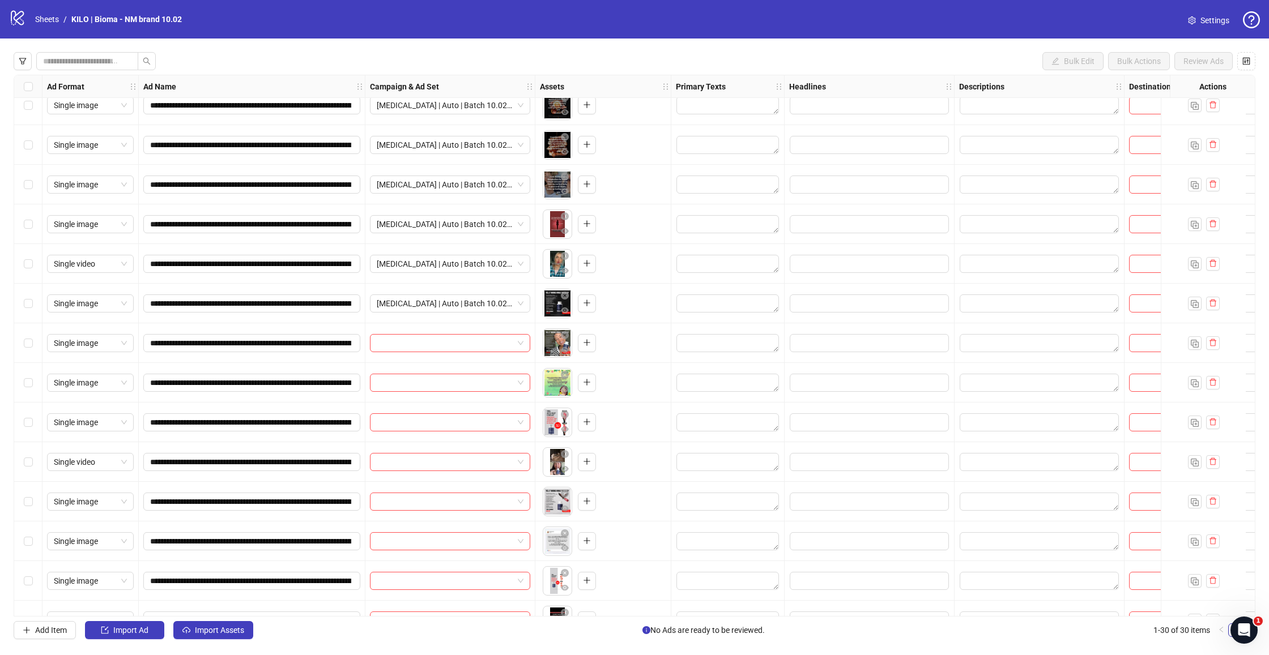
scroll to position [193, 0]
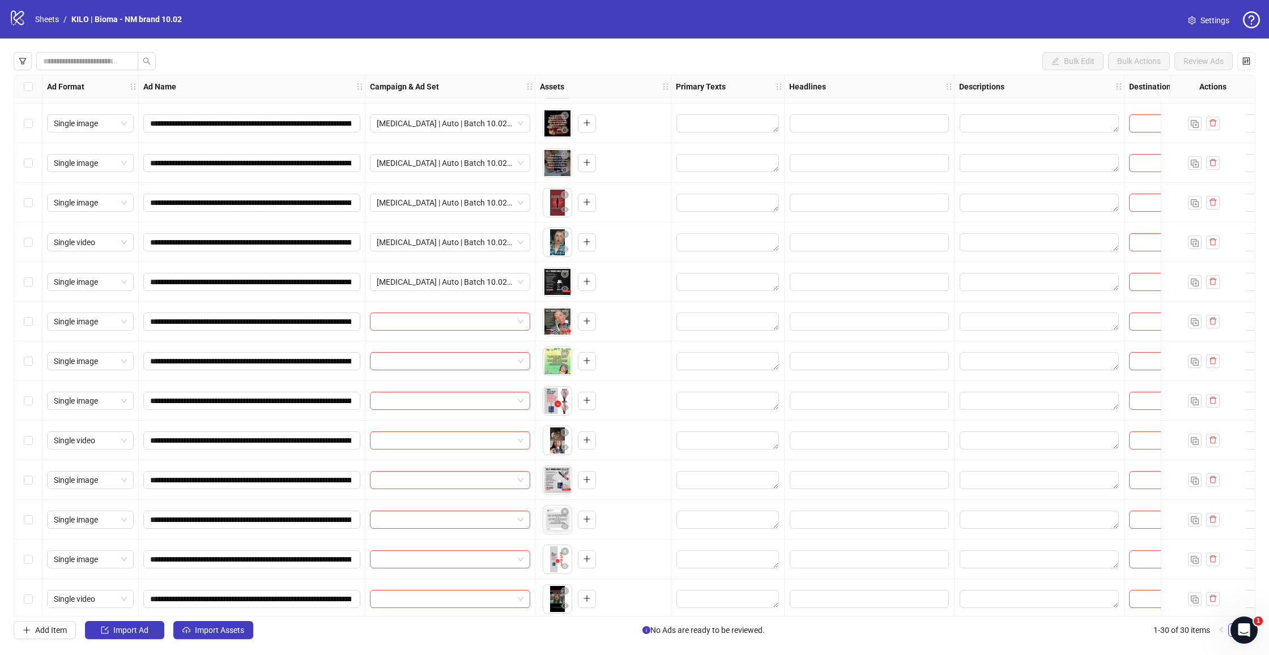
drag, startPoint x: 32, startPoint y: 321, endPoint x: 31, endPoint y: 347, distance: 26.1
click at [32, 321] on span "Select row 11" at bounding box center [28, 321] width 9 height 9
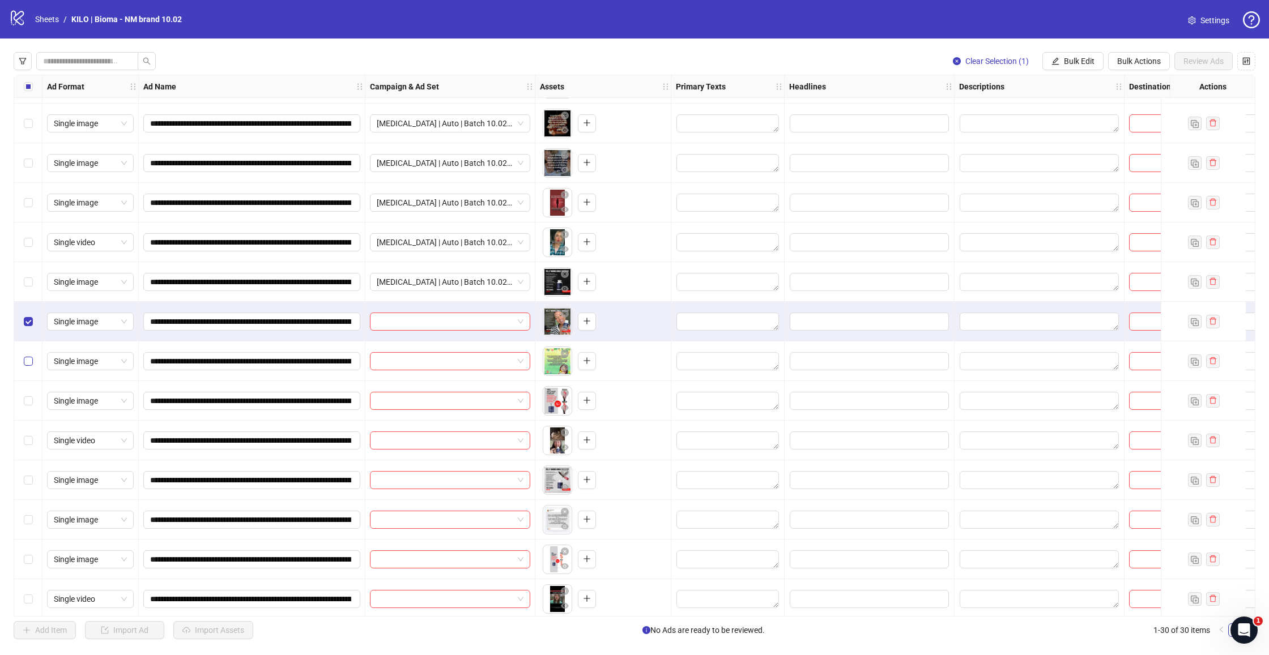
click at [30, 360] on span "Select row 12" at bounding box center [28, 361] width 9 height 9
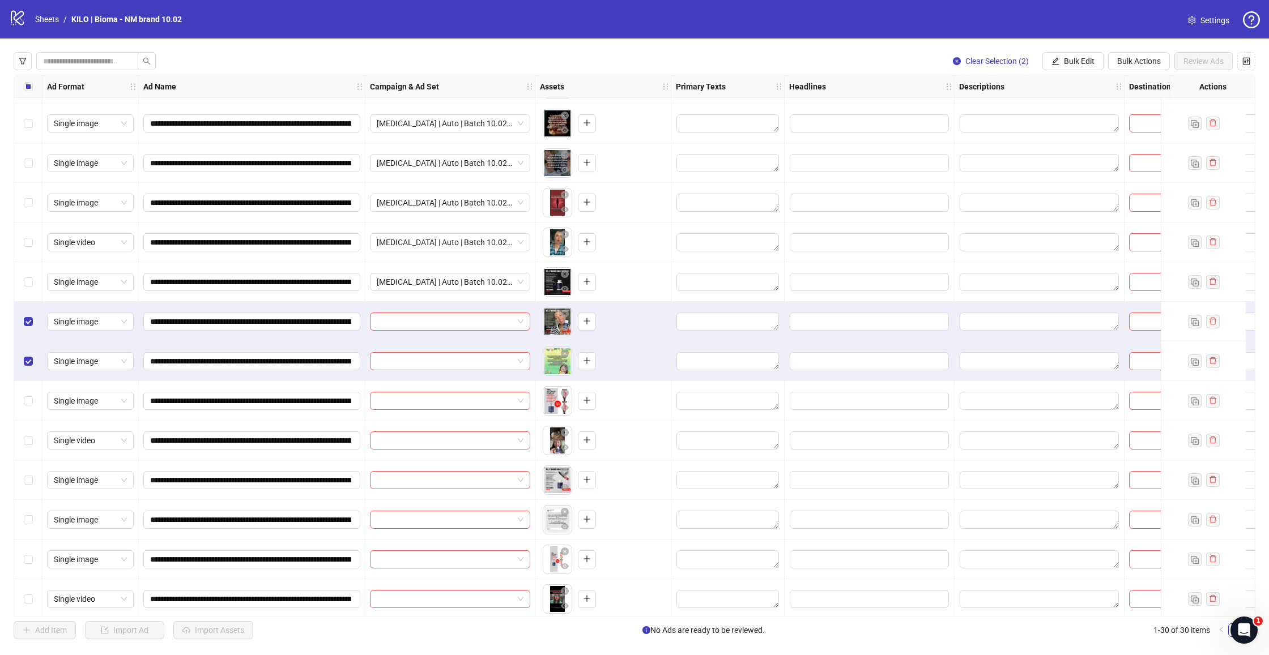
drag, startPoint x: 29, startPoint y: 393, endPoint x: 31, endPoint y: 432, distance: 39.1
click at [29, 393] on div "Select row 13" at bounding box center [28, 401] width 28 height 40
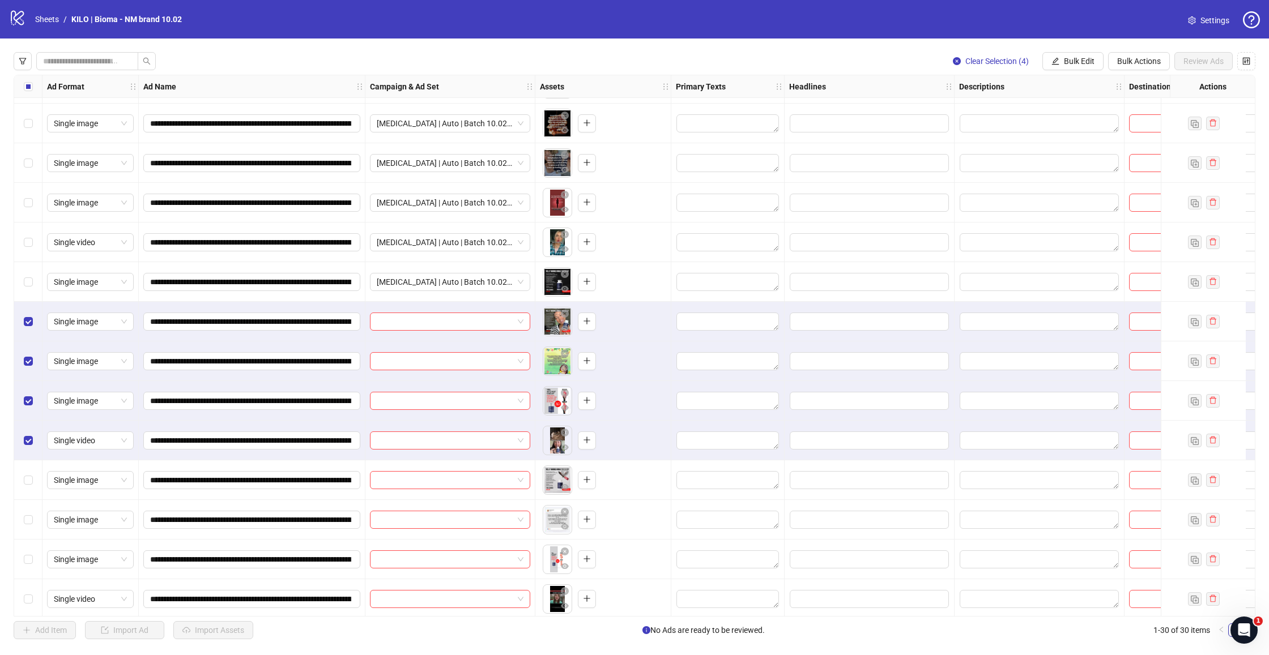
click at [28, 471] on div "Select row 15" at bounding box center [28, 480] width 28 height 40
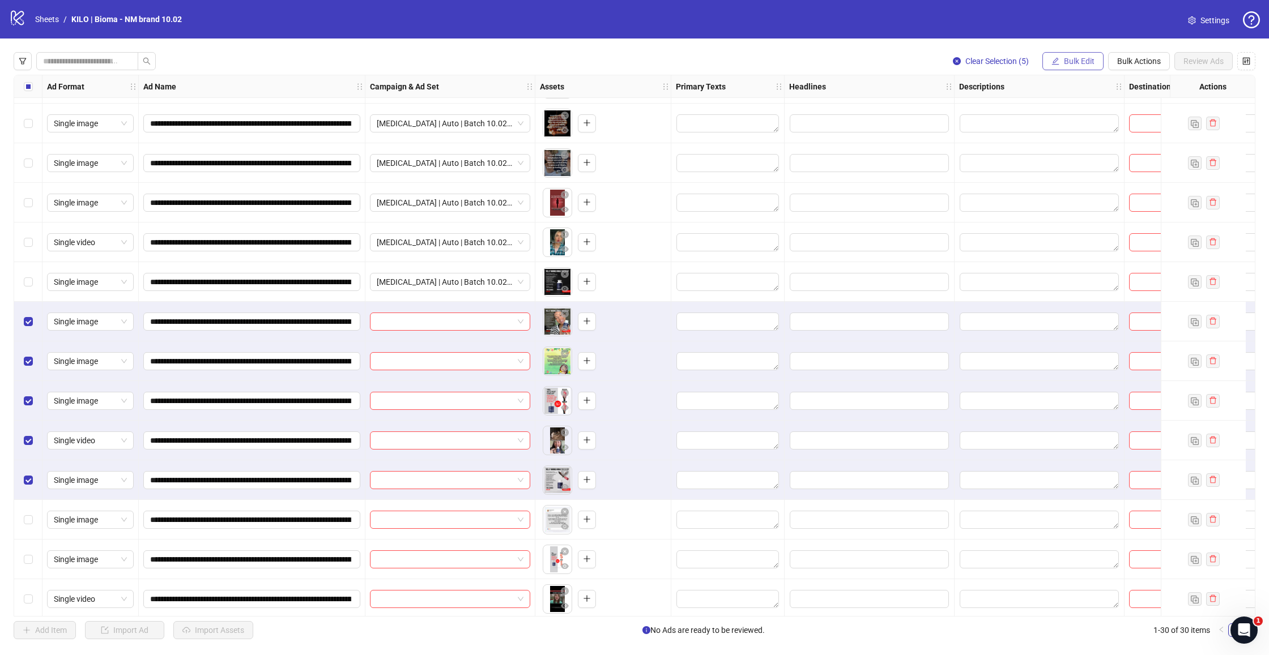
click at [1074, 67] on button "Bulk Edit" at bounding box center [1072, 61] width 61 height 18
click at [1061, 119] on span "Campaign & Ad Set" at bounding box center [1083, 120] width 67 height 12
click at [1007, 108] on input "search" at bounding box center [1036, 109] width 203 height 17
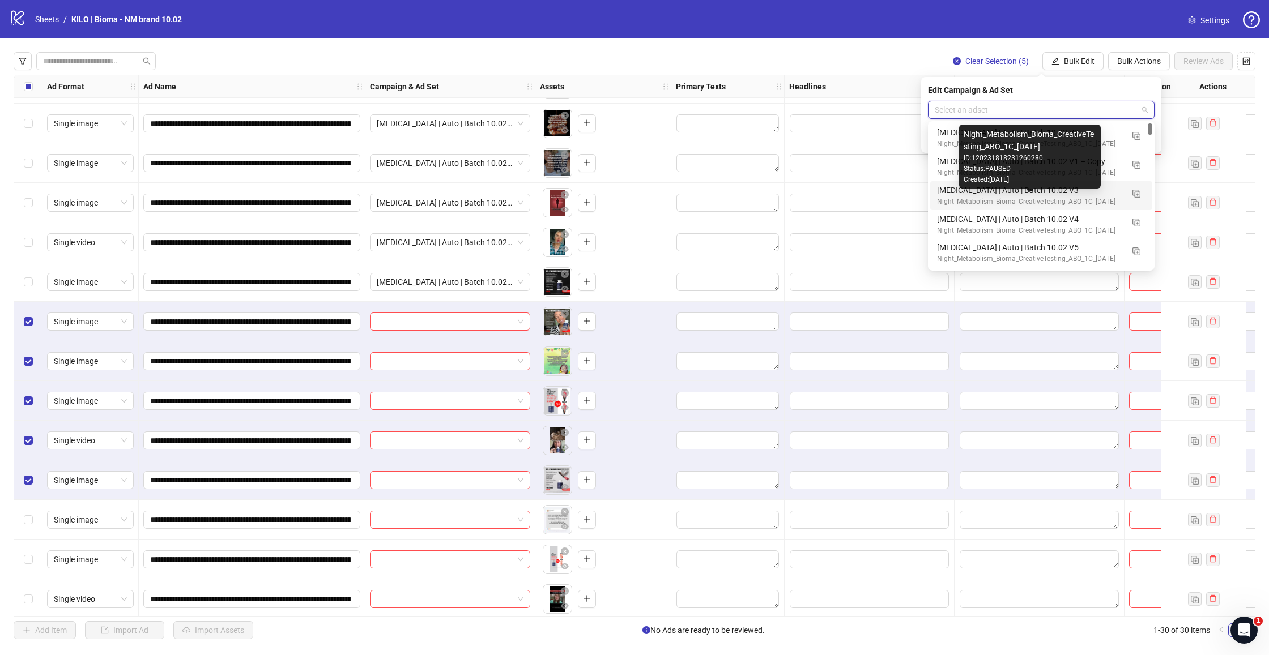
click at [1058, 192] on div "[MEDICAL_DATA] | Auto | Batch 10.02 V3" at bounding box center [1030, 190] width 186 height 12
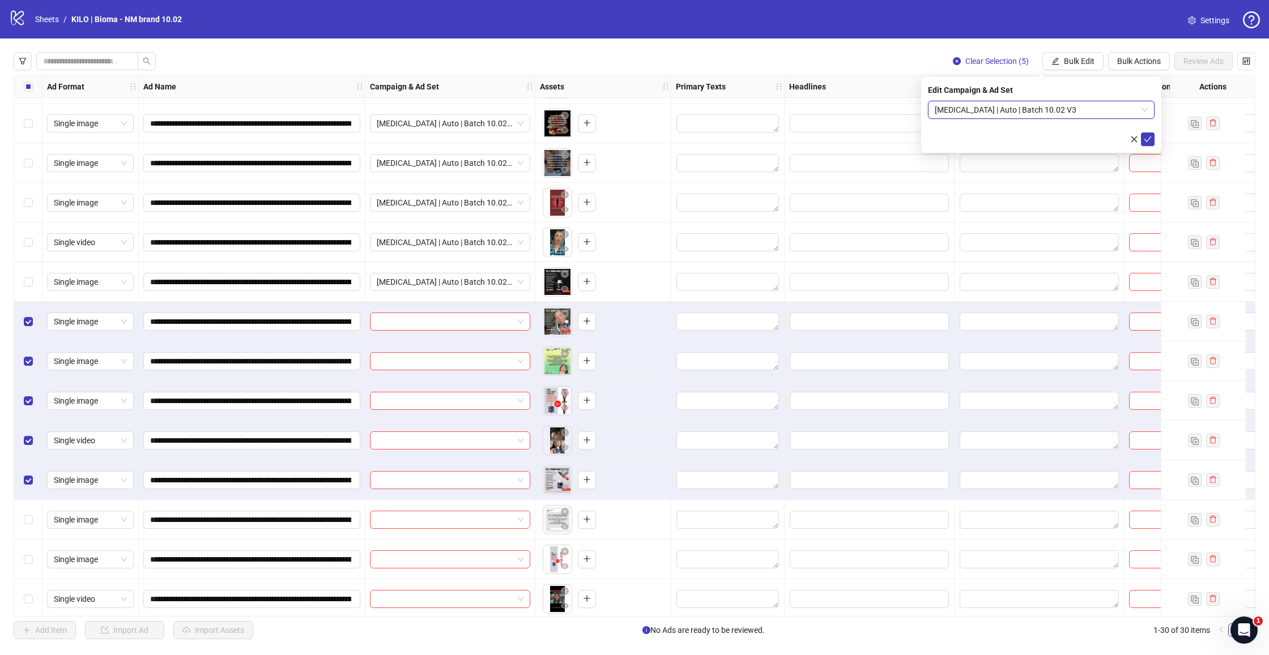
drag, startPoint x: 1152, startPoint y: 142, endPoint x: 741, endPoint y: 143, distance: 410.1
click at [1152, 142] on button "submit" at bounding box center [1148, 140] width 14 height 14
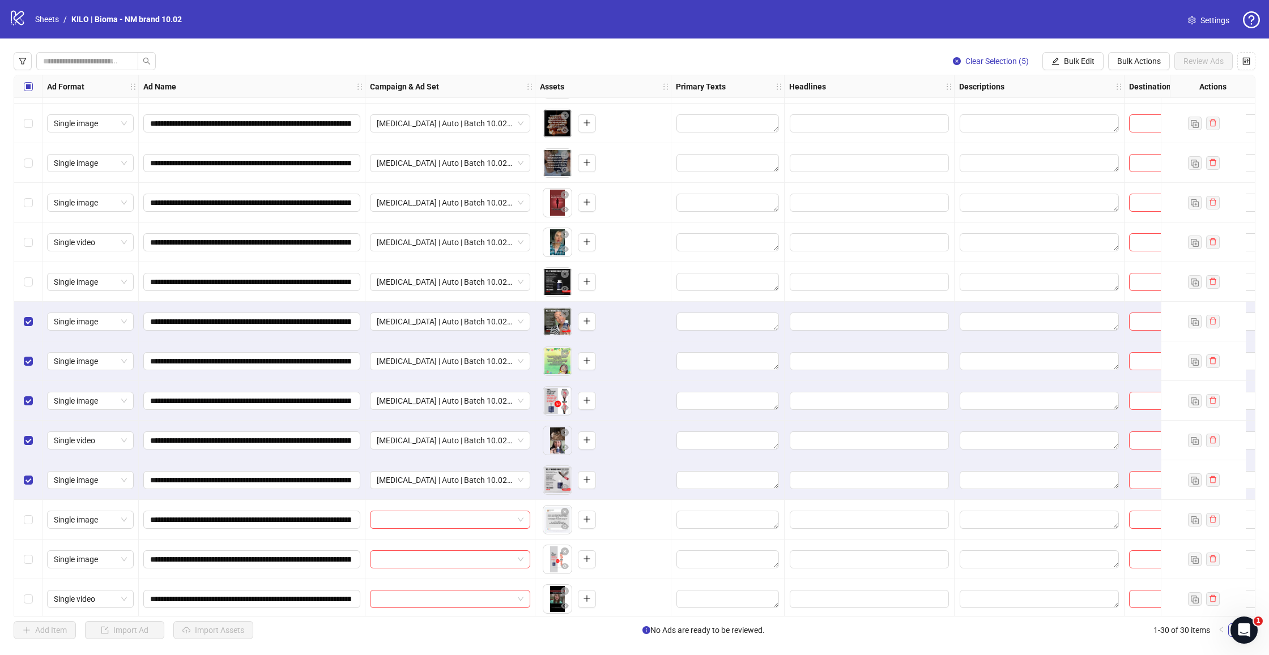
click at [32, 88] on span "Select all rows" at bounding box center [28, 86] width 9 height 9
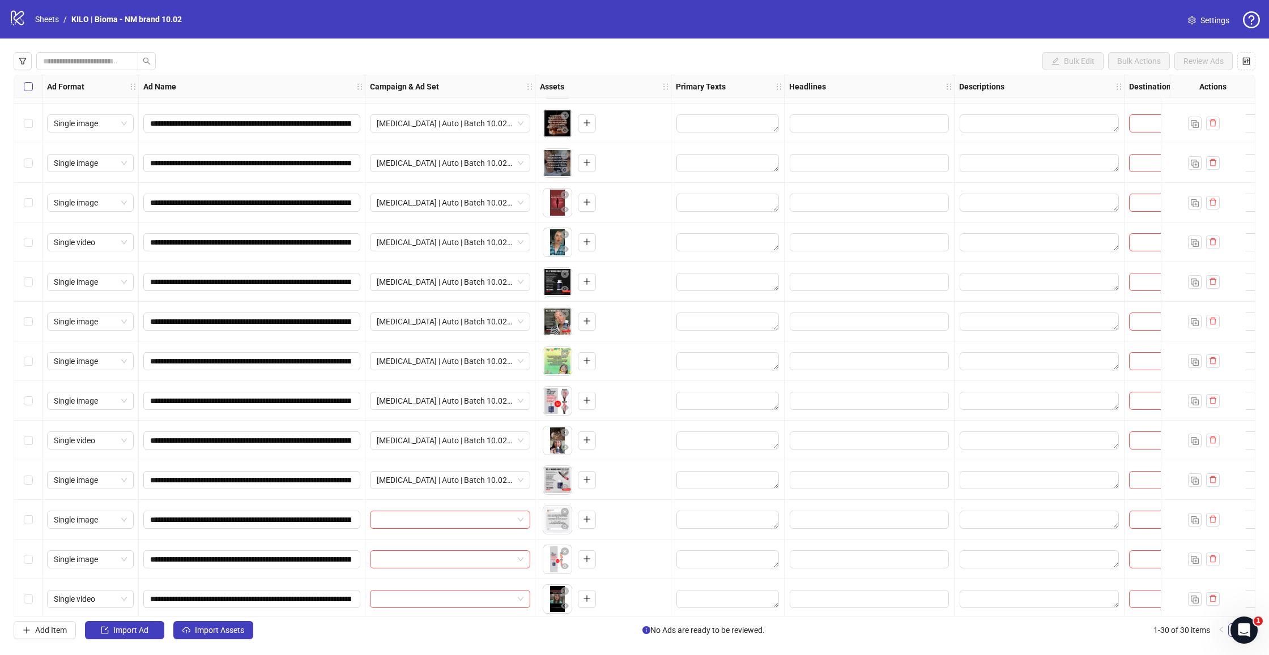
click at [32, 88] on span "Select all rows" at bounding box center [28, 86] width 9 height 9
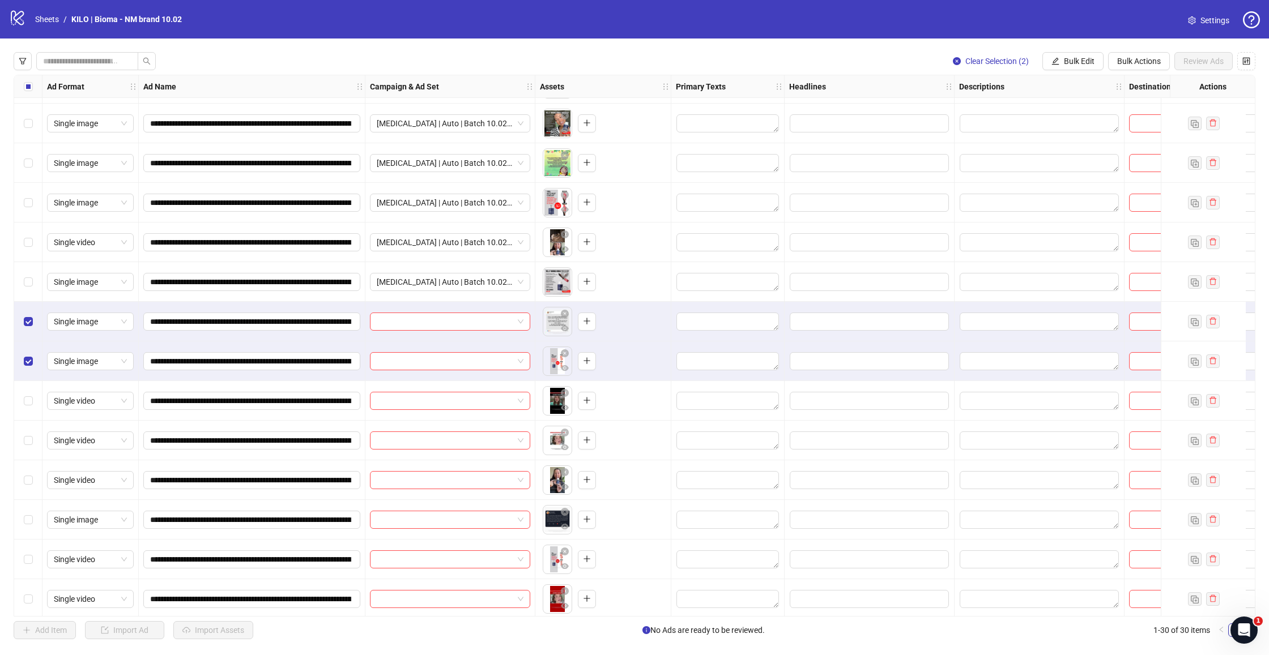
click at [18, 396] on div "Select row 18" at bounding box center [28, 401] width 28 height 40
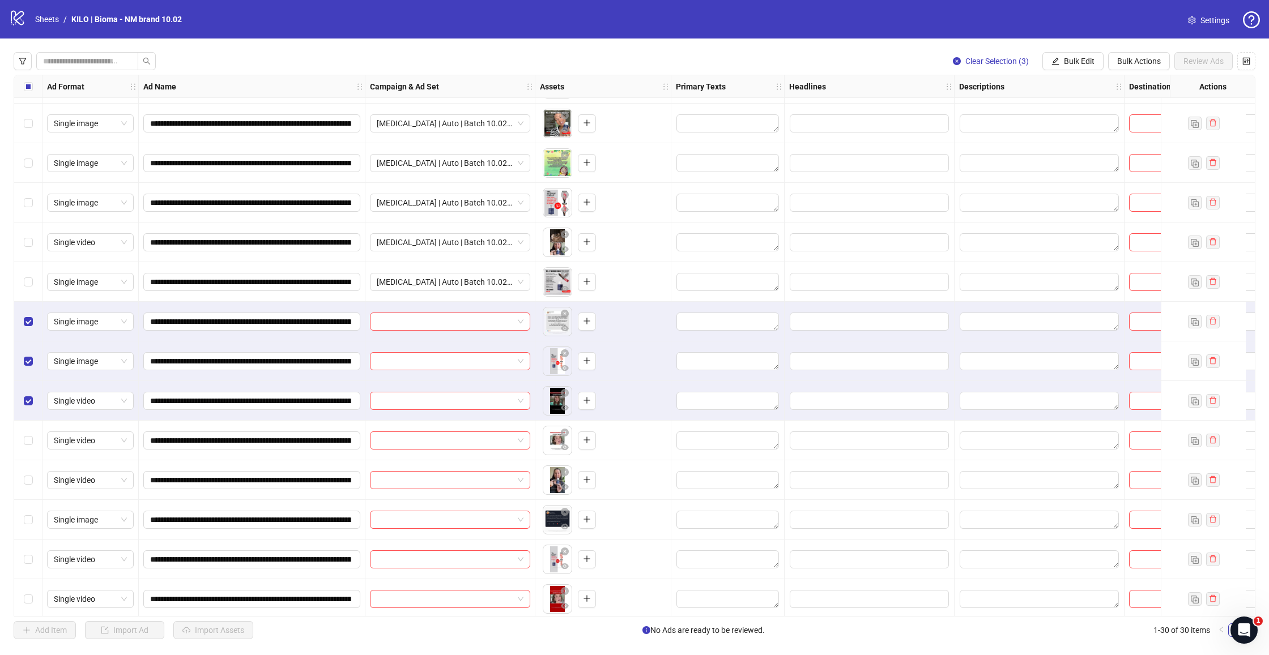
drag, startPoint x: 30, startPoint y: 432, endPoint x: 40, endPoint y: 477, distance: 45.8
click at [30, 434] on div "Select row 19" at bounding box center [28, 441] width 28 height 40
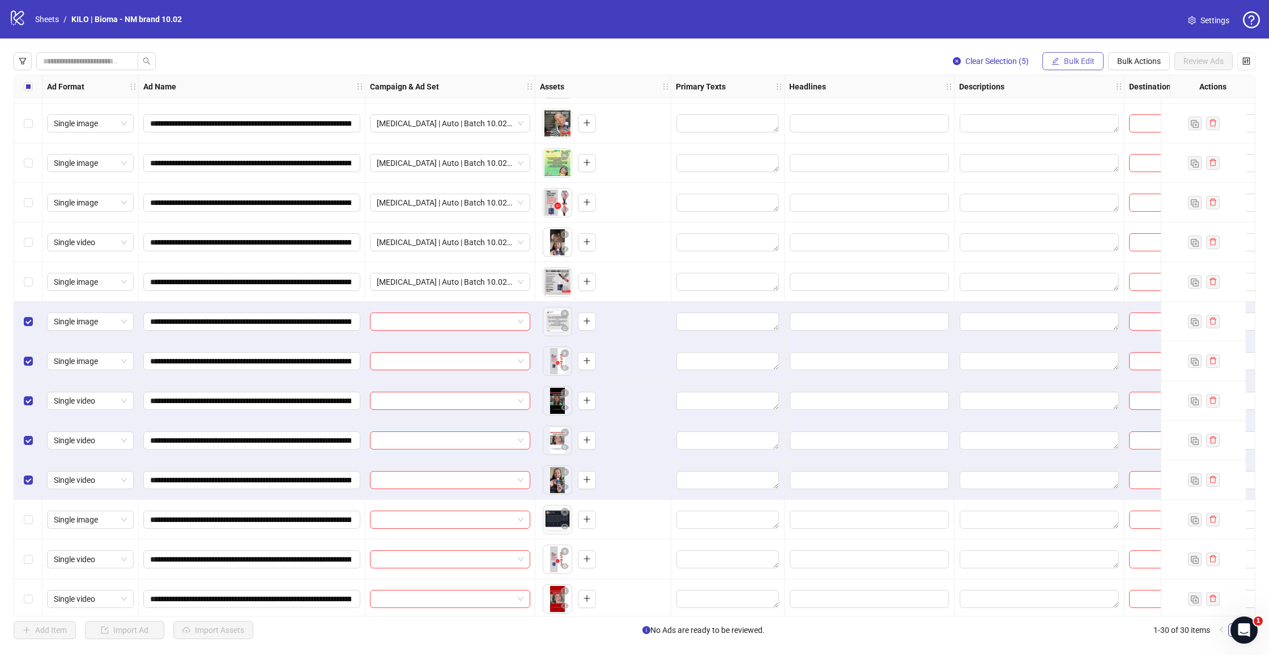
click at [1090, 68] on button "Bulk Edit" at bounding box center [1072, 61] width 61 height 18
click at [1078, 120] on span "Campaign & Ad Set" at bounding box center [1083, 120] width 67 height 12
click at [1036, 108] on input "search" at bounding box center [1036, 109] width 203 height 17
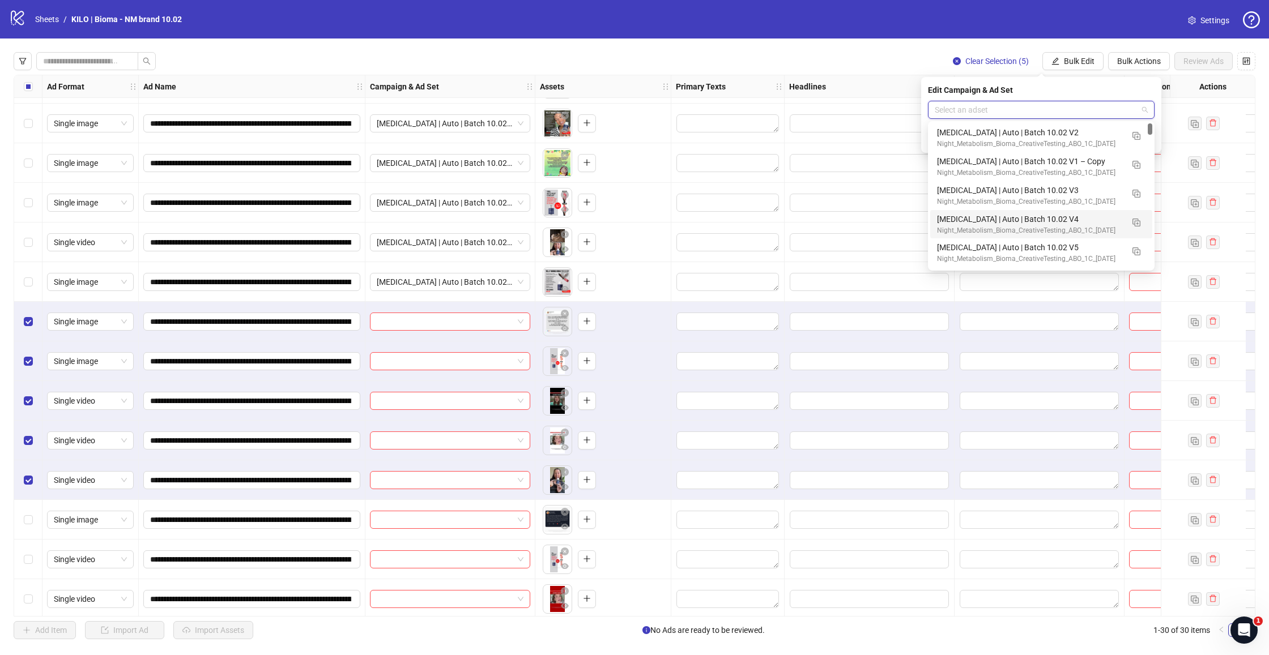
click at [1047, 225] on div "Night_Metabolism_Bioma_CreativeTesting_ABO_1C_[DATE]" at bounding box center [1030, 230] width 186 height 11
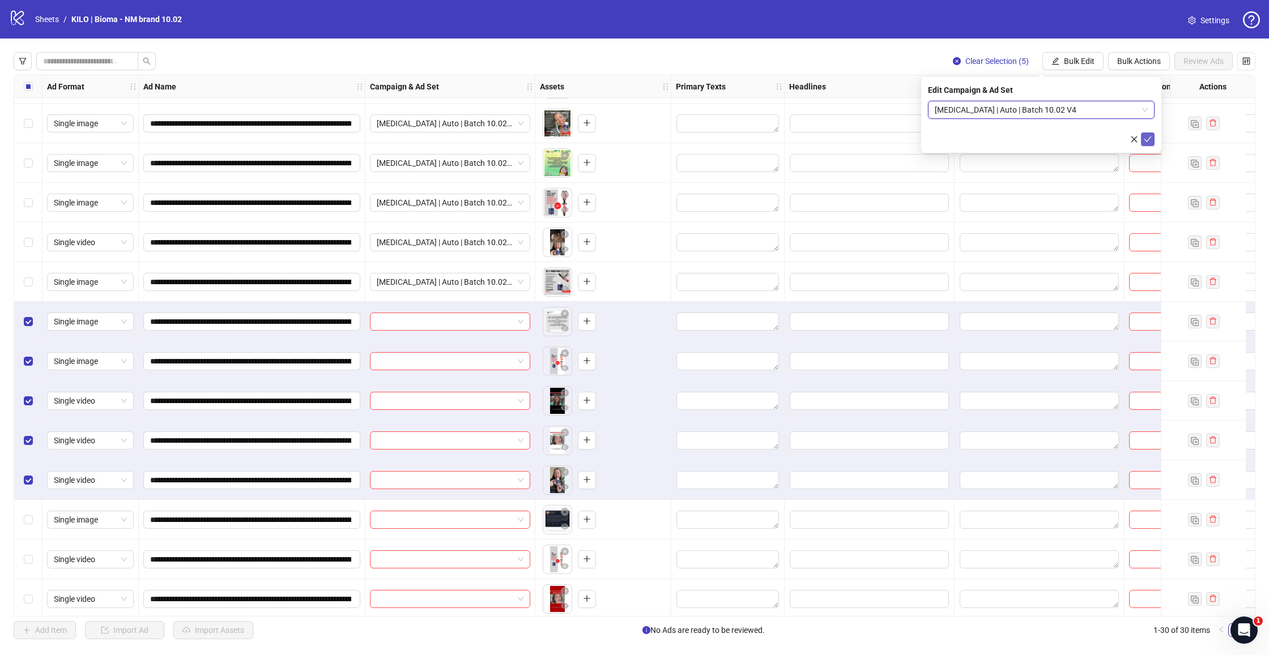
click at [1150, 143] on icon "check" at bounding box center [1148, 139] width 8 height 8
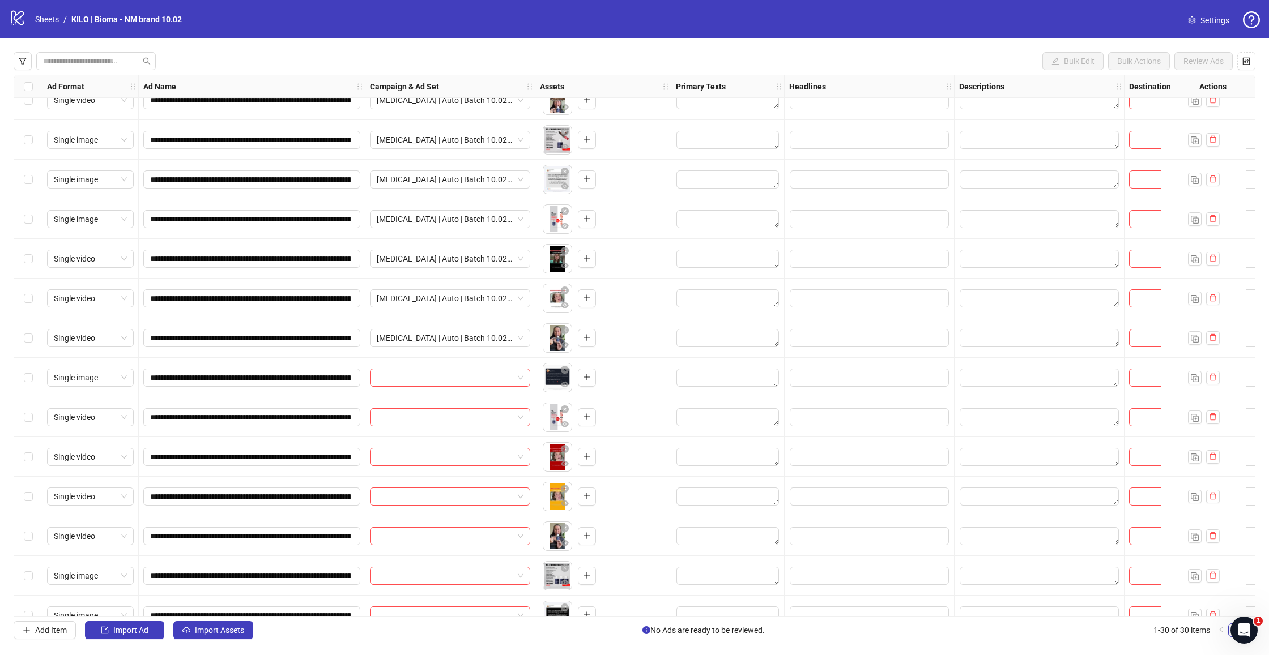
scroll to position [570, 0]
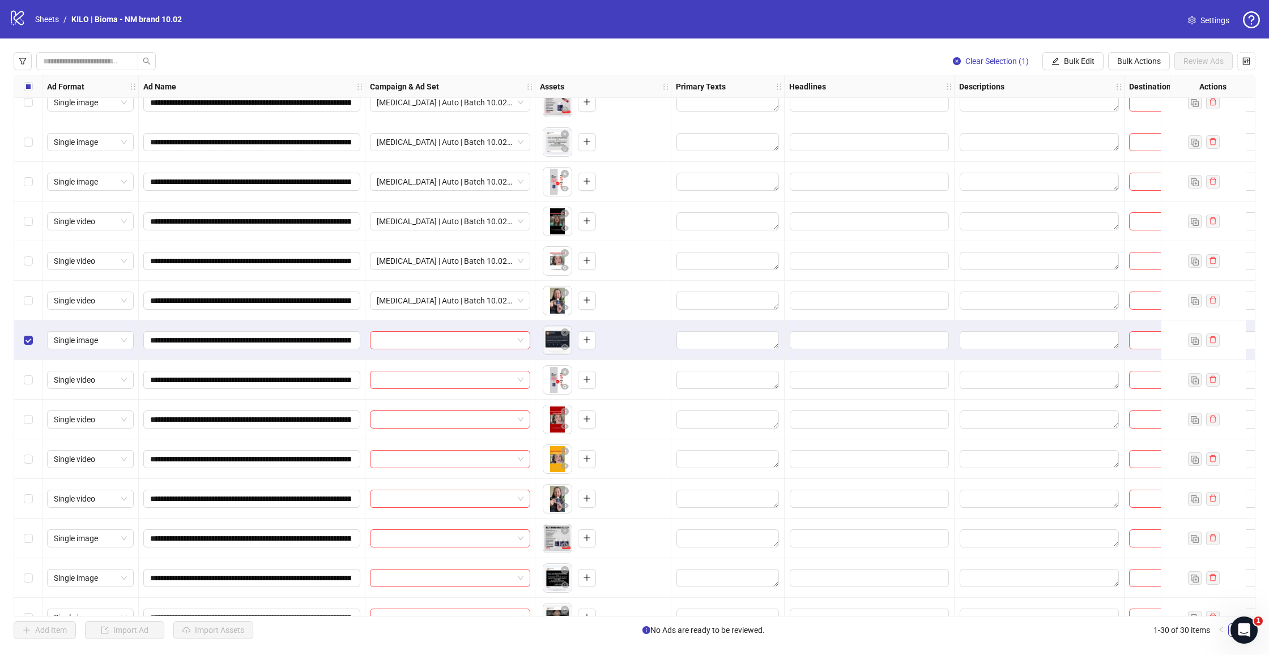
drag, startPoint x: 28, startPoint y: 373, endPoint x: 27, endPoint y: 407, distance: 33.4
click at [28, 373] on div "Select row 22" at bounding box center [28, 380] width 28 height 40
click at [26, 410] on div "Select row 23" at bounding box center [28, 420] width 28 height 40
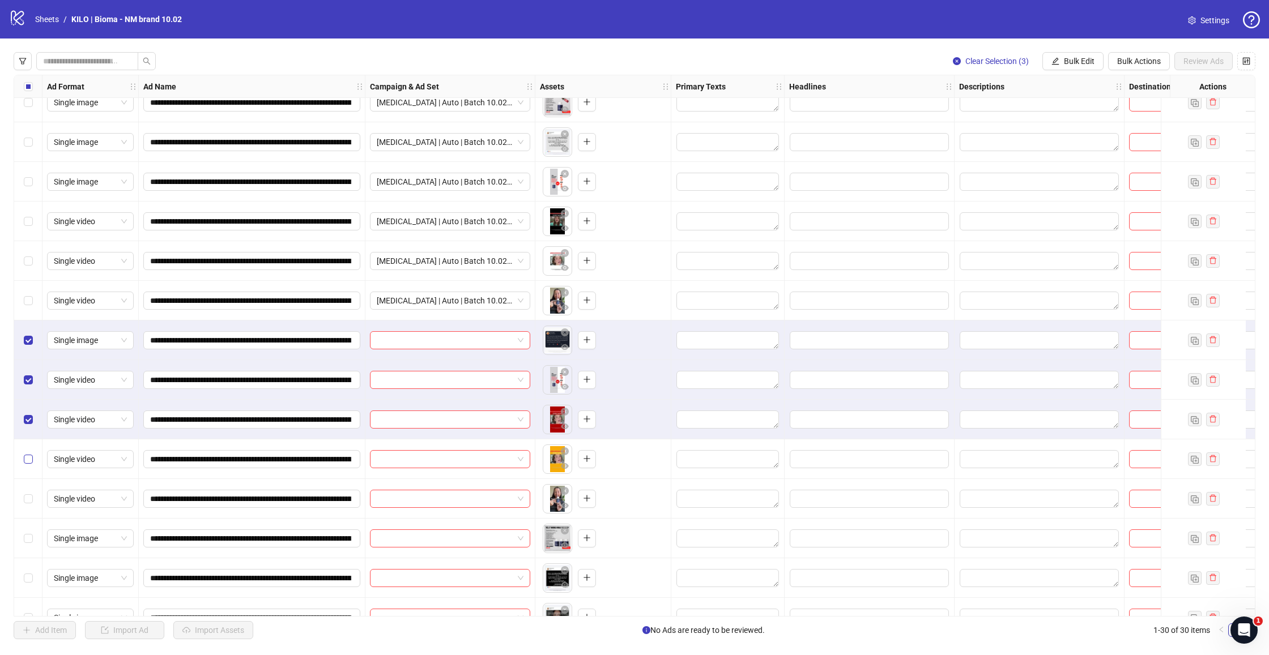
click at [27, 454] on label "Select row 24" at bounding box center [28, 459] width 9 height 12
click at [31, 500] on span "Select row 25" at bounding box center [28, 498] width 9 height 9
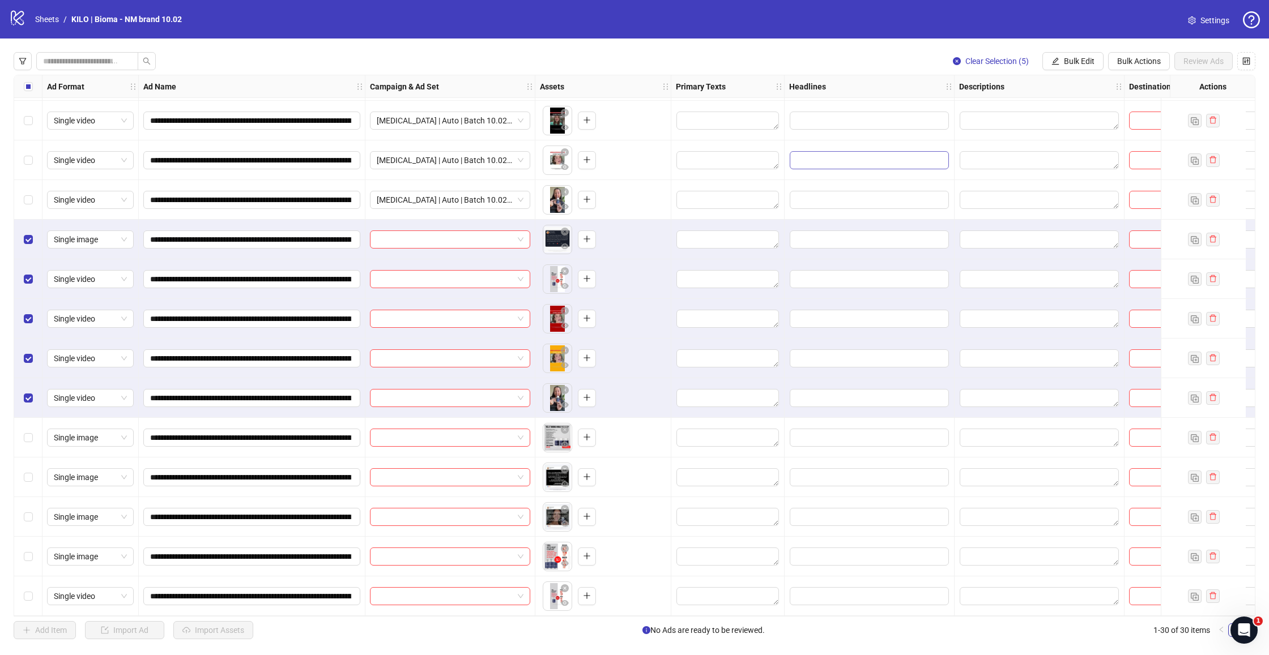
scroll to position [0, 0]
click at [1080, 58] on span "Bulk Edit" at bounding box center [1079, 61] width 31 height 9
click at [1072, 121] on span "Campaign & Ad Set" at bounding box center [1083, 120] width 67 height 12
click at [1043, 108] on input "search" at bounding box center [1036, 109] width 203 height 17
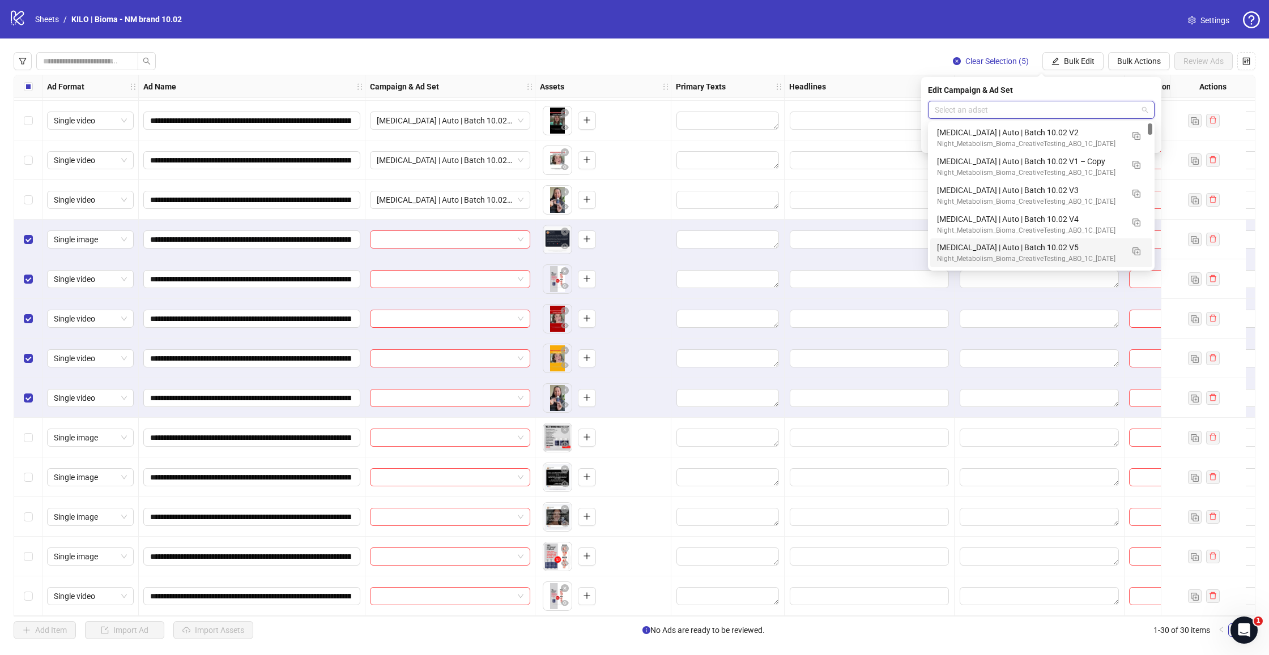
click at [1035, 248] on div "[MEDICAL_DATA] | Auto | Batch 10.02 V5" at bounding box center [1030, 247] width 186 height 12
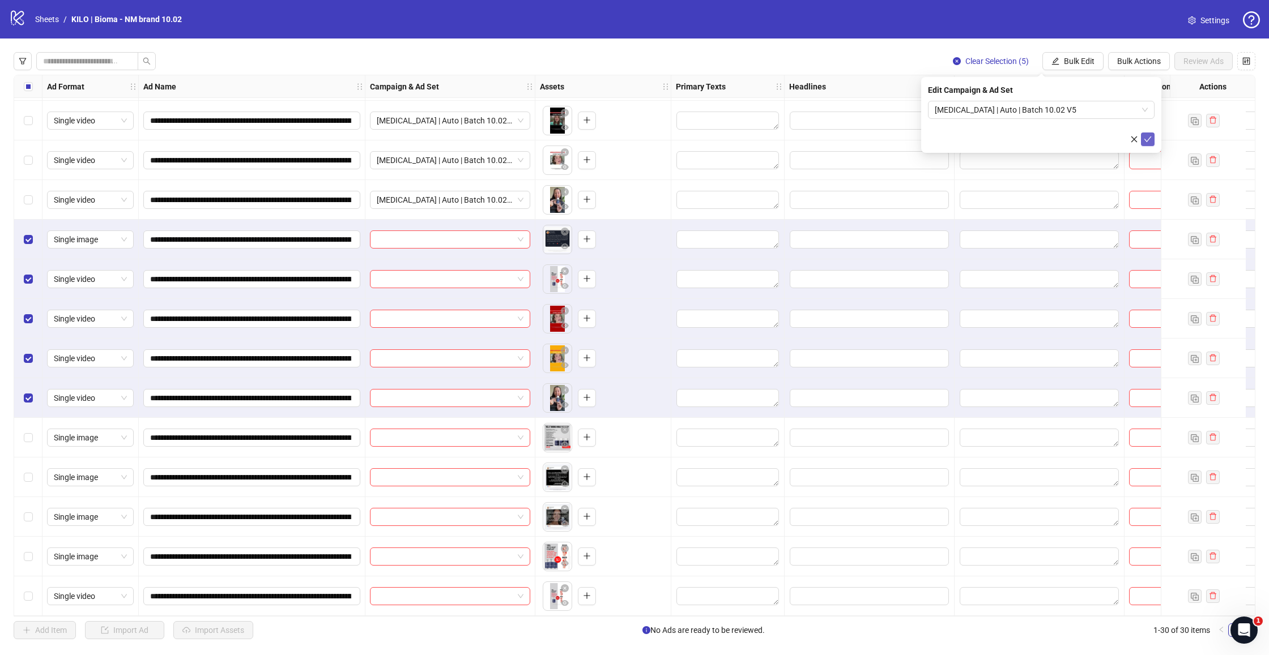
click at [1147, 140] on icon "check" at bounding box center [1148, 139] width 8 height 8
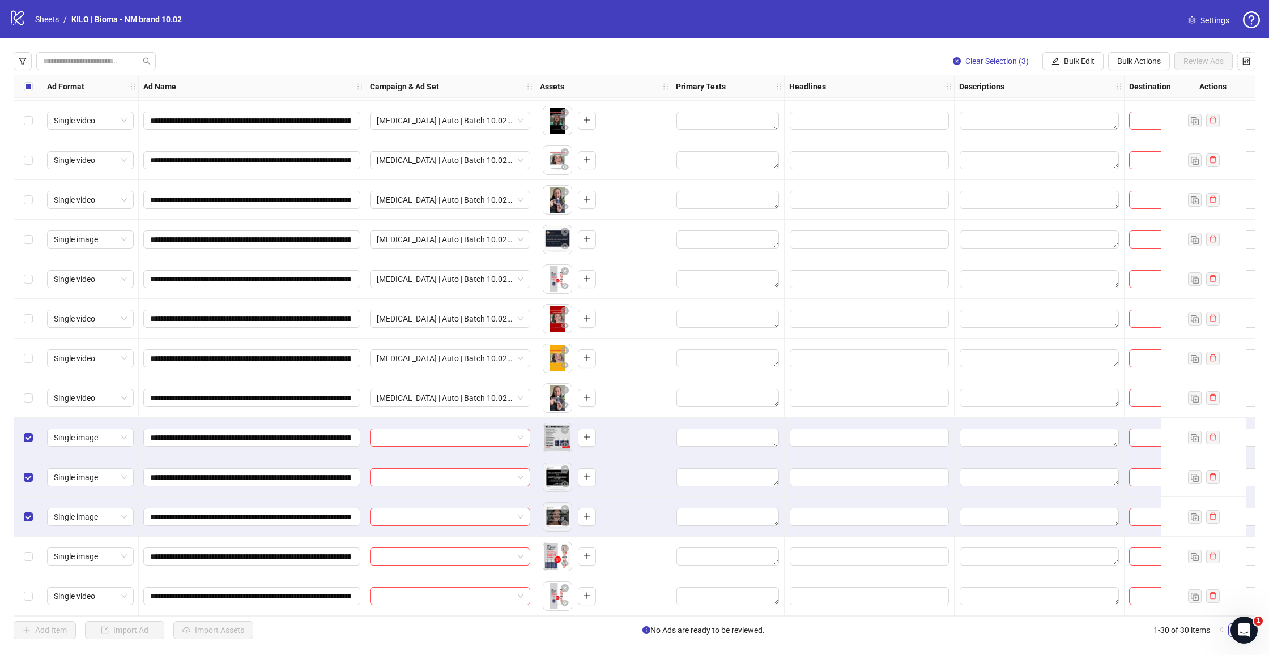
drag, startPoint x: 31, startPoint y: 555, endPoint x: 26, endPoint y: 573, distance: 19.4
click at [31, 555] on span "Select row 29" at bounding box center [28, 556] width 9 height 9
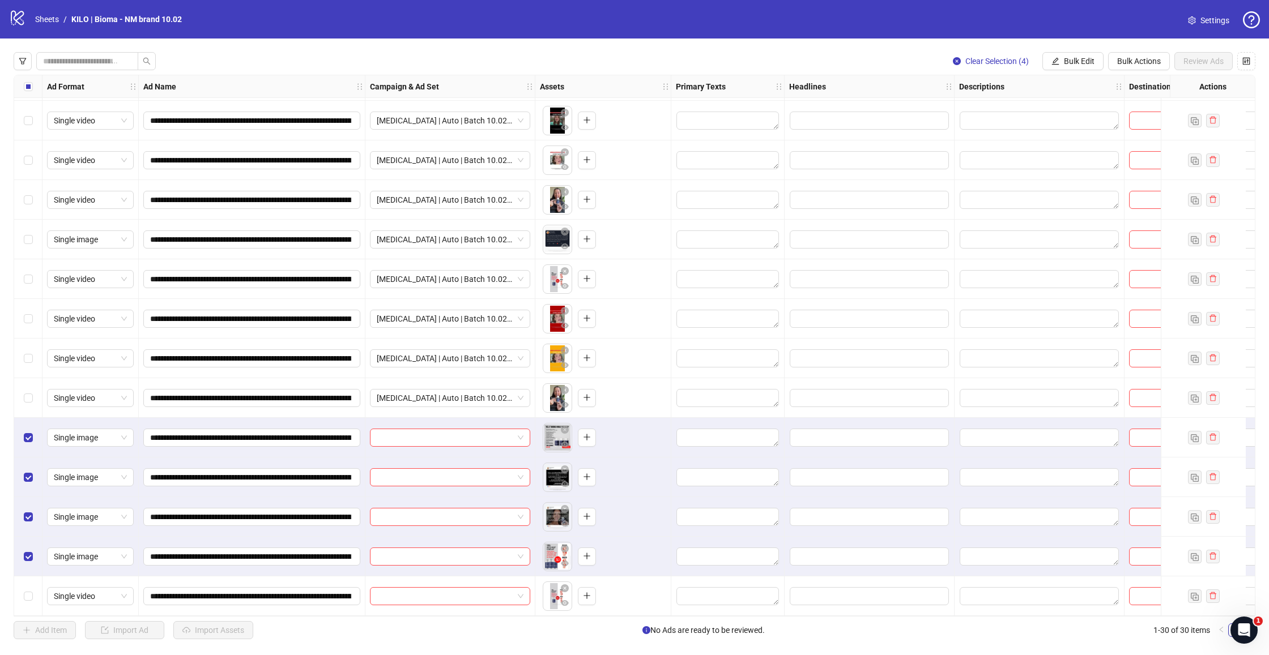
click at [24, 582] on div "Select row 30" at bounding box center [28, 597] width 28 height 40
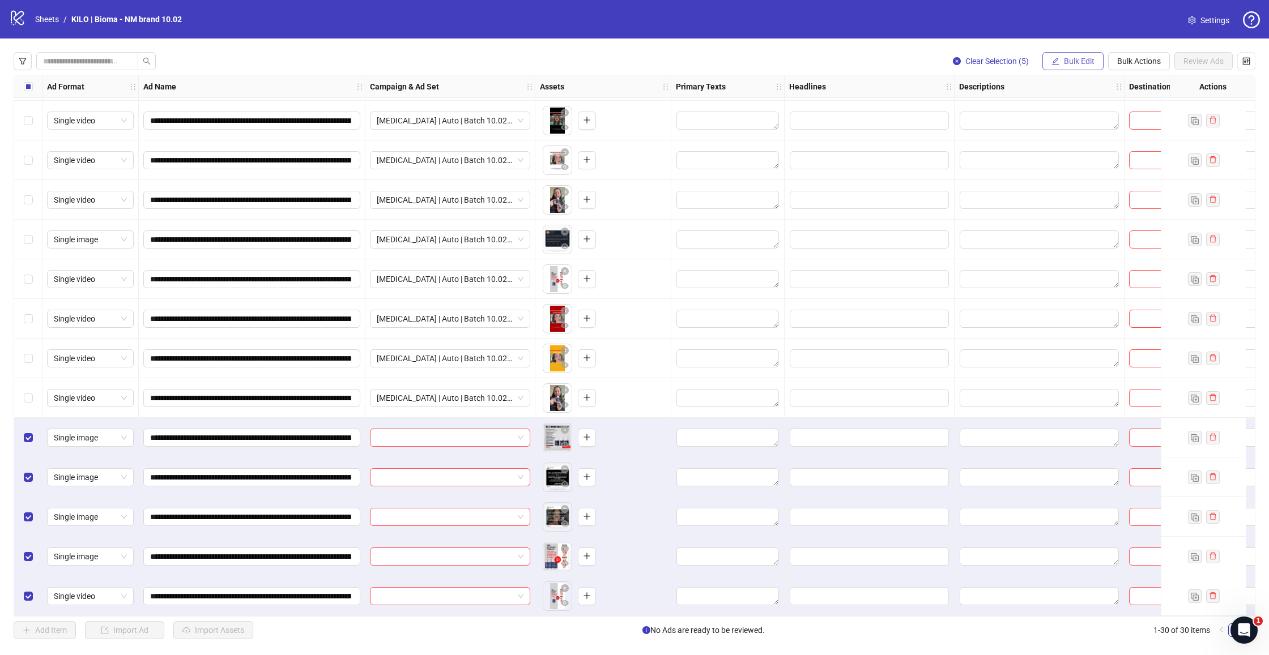
click at [1066, 62] on span "Bulk Edit" at bounding box center [1079, 61] width 31 height 9
click at [1062, 117] on span "Campaign & Ad Set" at bounding box center [1083, 120] width 67 height 12
click at [1021, 117] on input "search" at bounding box center [1036, 109] width 203 height 17
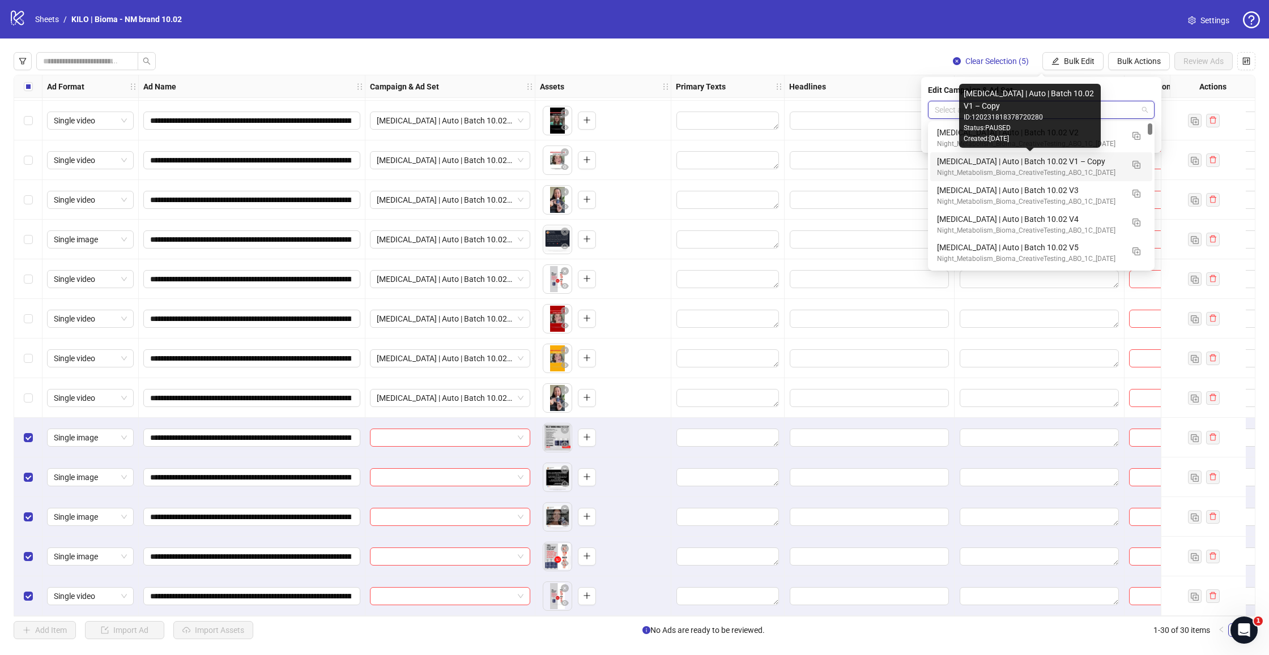
click at [1051, 159] on div "[MEDICAL_DATA] | Auto | Batch 10.02 V1 – Copy" at bounding box center [1030, 161] width 186 height 12
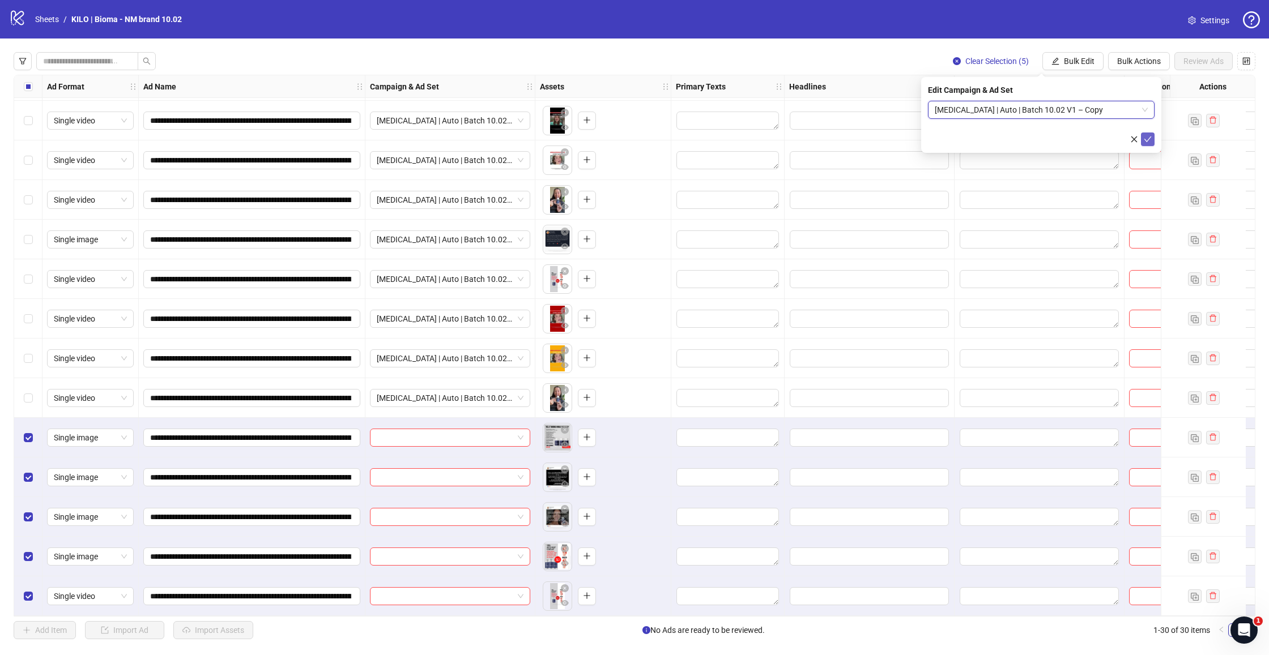
click at [1145, 141] on icon "check" at bounding box center [1148, 139] width 8 height 8
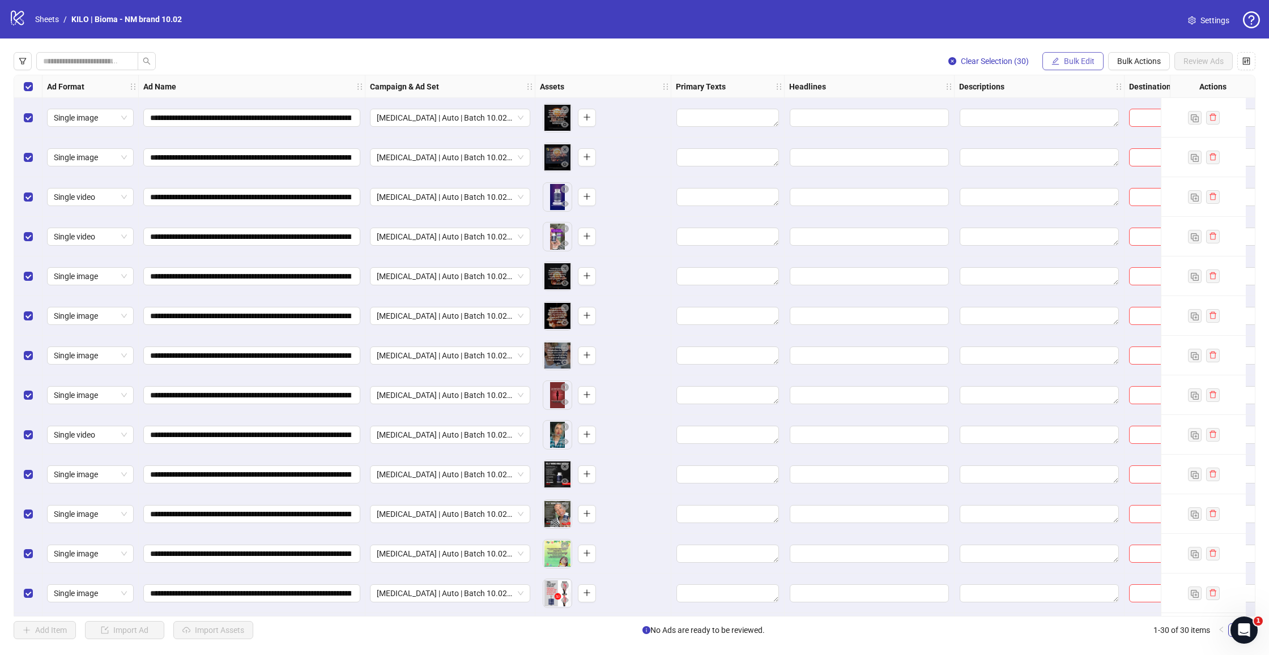
click at [1061, 59] on button "Bulk Edit" at bounding box center [1072, 61] width 61 height 18
click at [1058, 135] on span "Primary Texts" at bounding box center [1083, 138] width 67 height 12
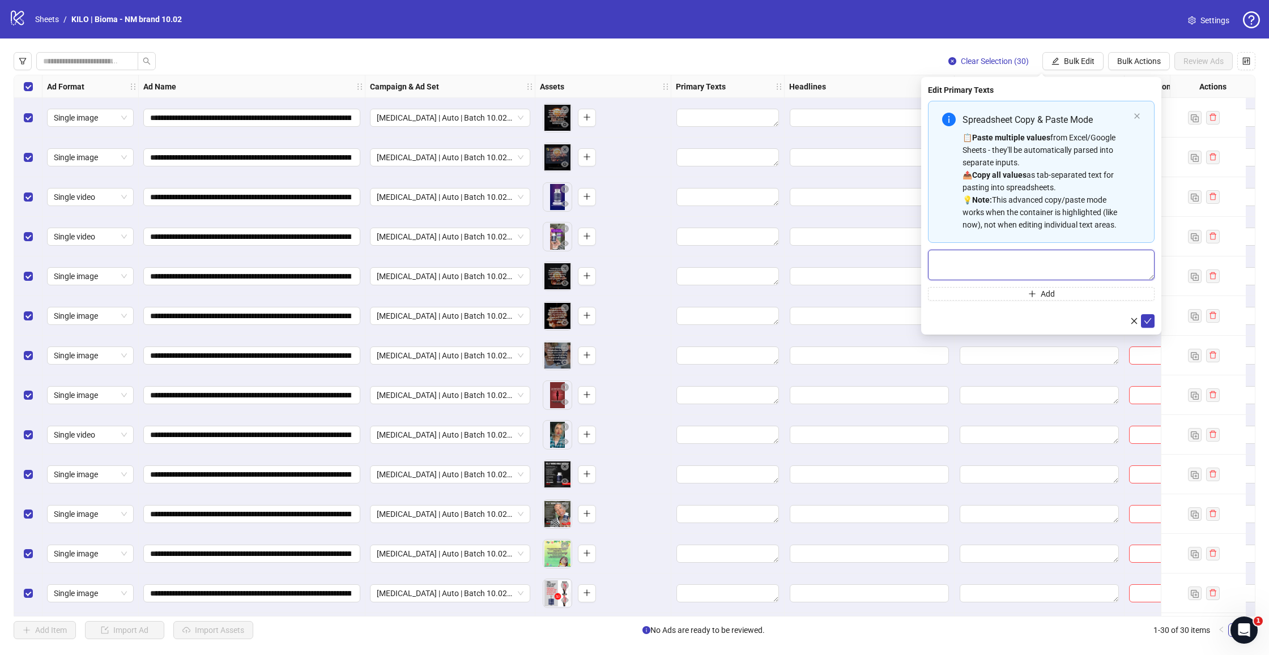
click at [1013, 272] on textarea "Multi-text input container - paste or copy values" at bounding box center [1041, 265] width 227 height 31
paste textarea "**********"
type textarea "**********"
drag, startPoint x: 1146, startPoint y: 323, endPoint x: 1031, endPoint y: 292, distance: 119.1
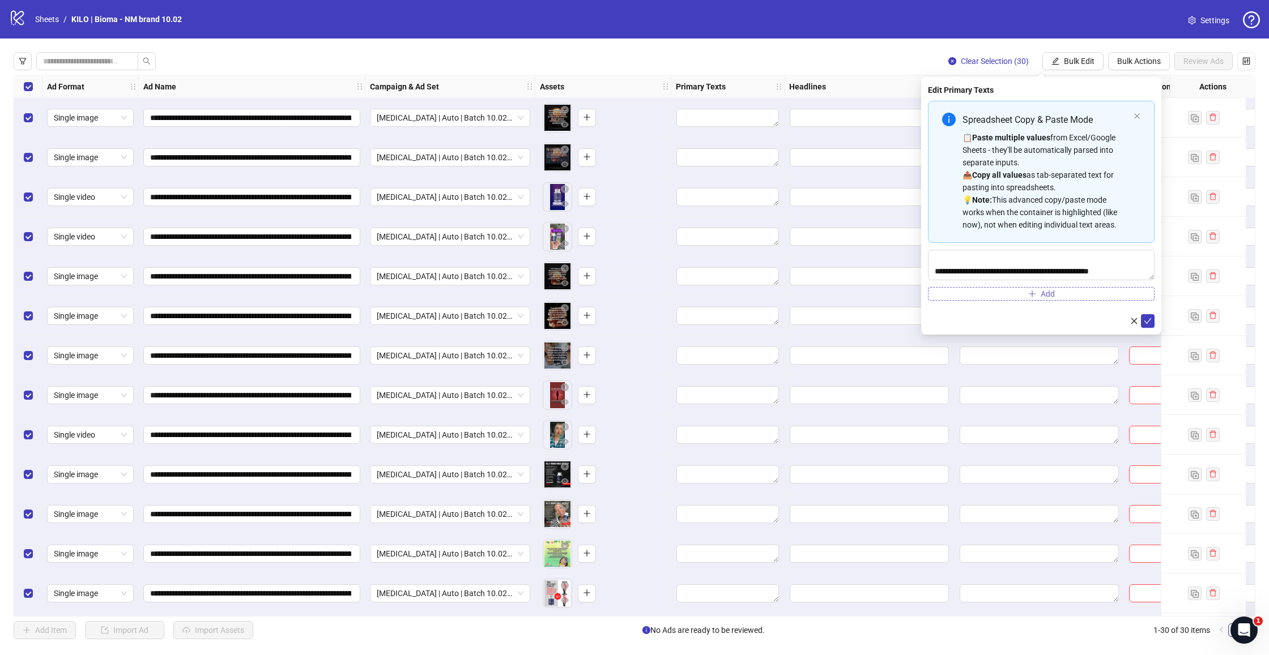
click at [1146, 323] on icon "check" at bounding box center [1148, 321] width 8 height 8
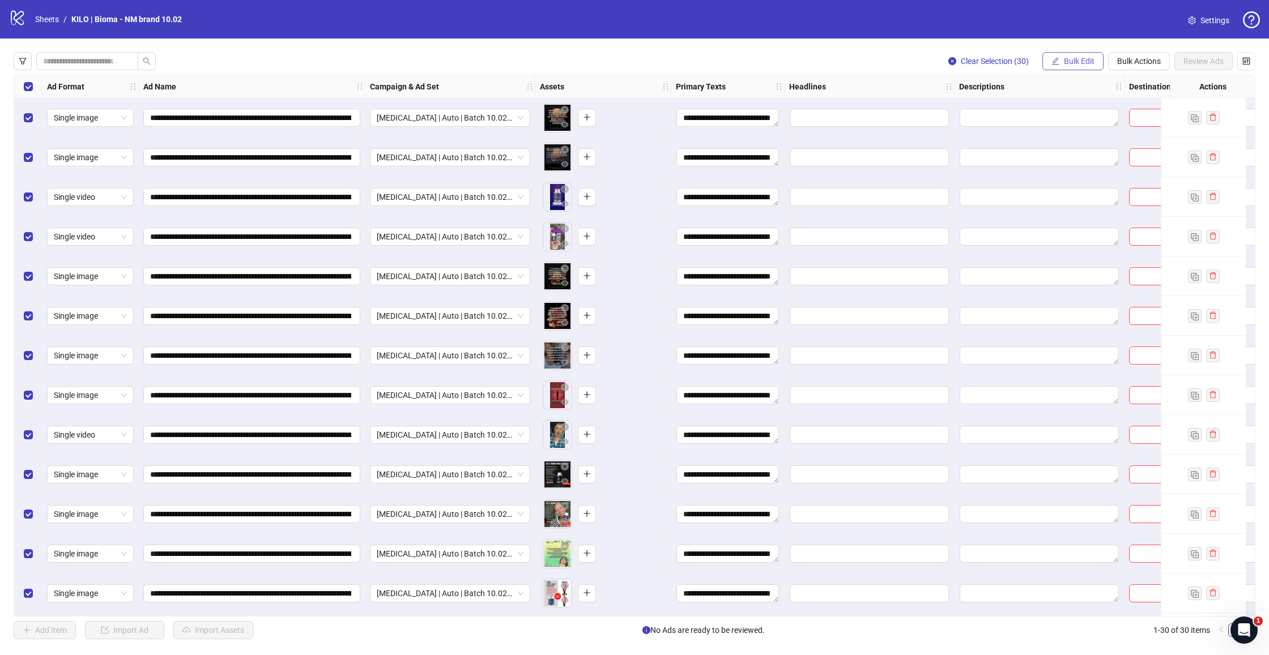
click at [1074, 63] on span "Bulk Edit" at bounding box center [1079, 61] width 31 height 9
click at [1057, 161] on span "Headlines" at bounding box center [1083, 156] width 67 height 12
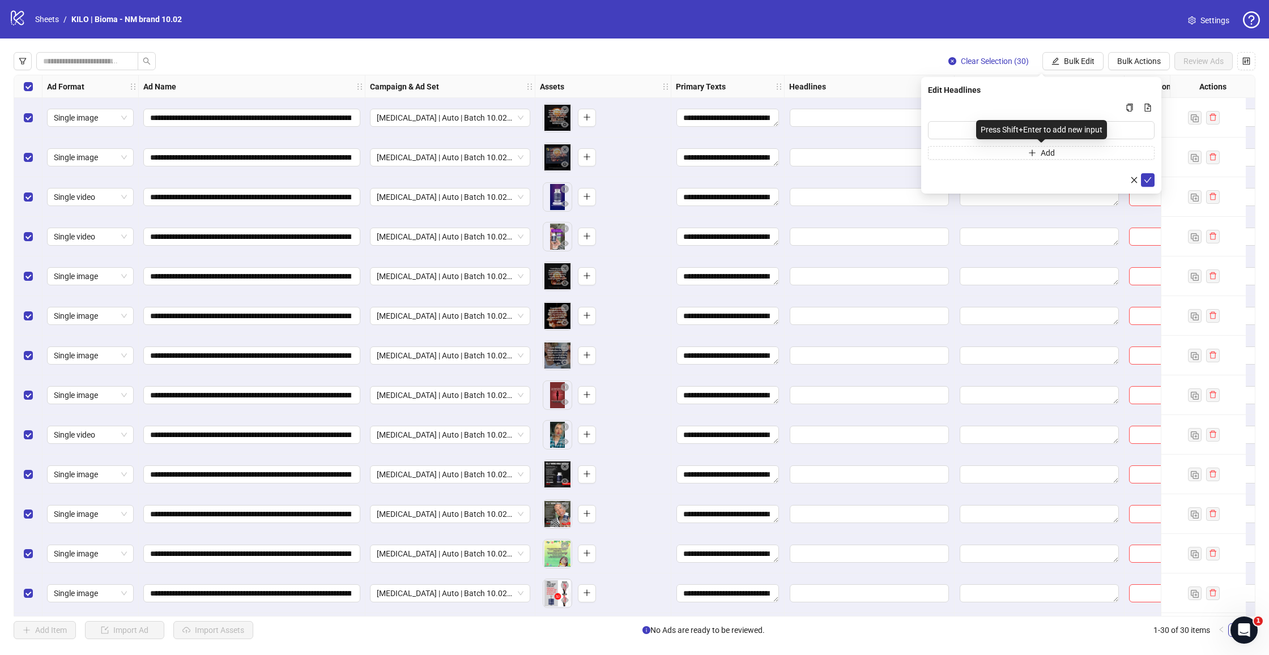
click at [1008, 134] on div "Press Shift+Enter to add new input" at bounding box center [1041, 129] width 131 height 19
drag, startPoint x: 958, startPoint y: 128, endPoint x: 1056, endPoint y: 149, distance: 100.2
click at [958, 128] on input "Multi-input container - paste or copy values" at bounding box center [1041, 130] width 227 height 18
paste input "**********"
type input "**********"
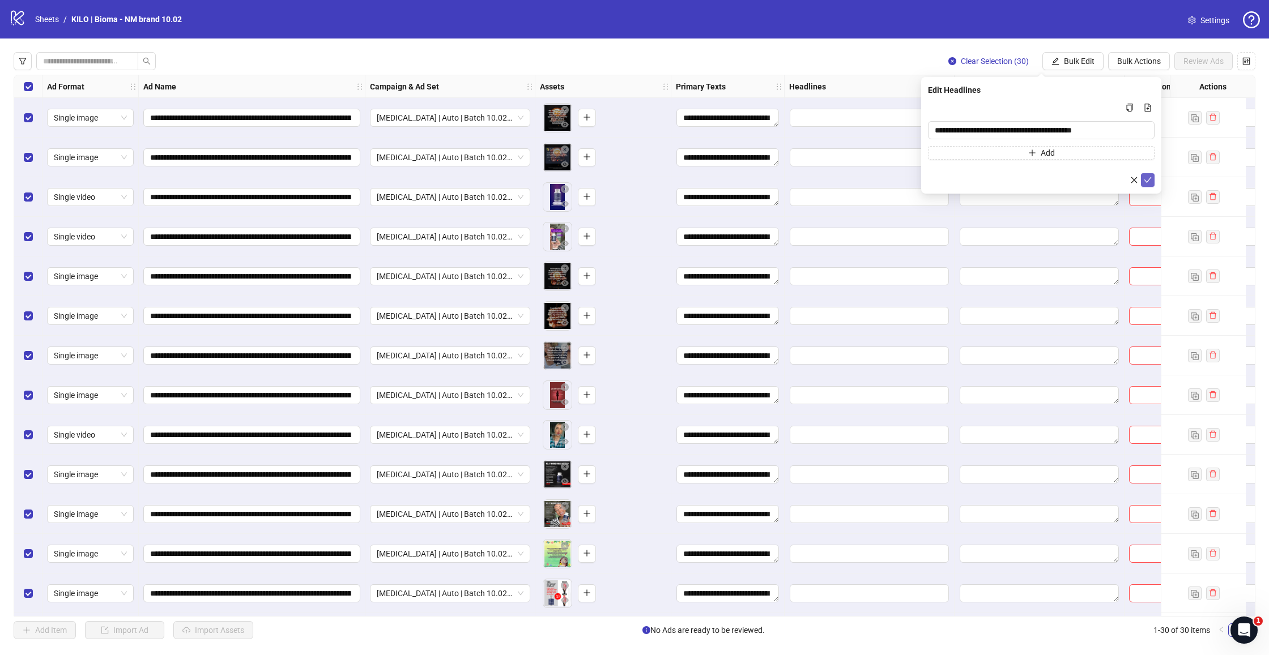
click at [1149, 180] on icon "check" at bounding box center [1148, 180] width 8 height 8
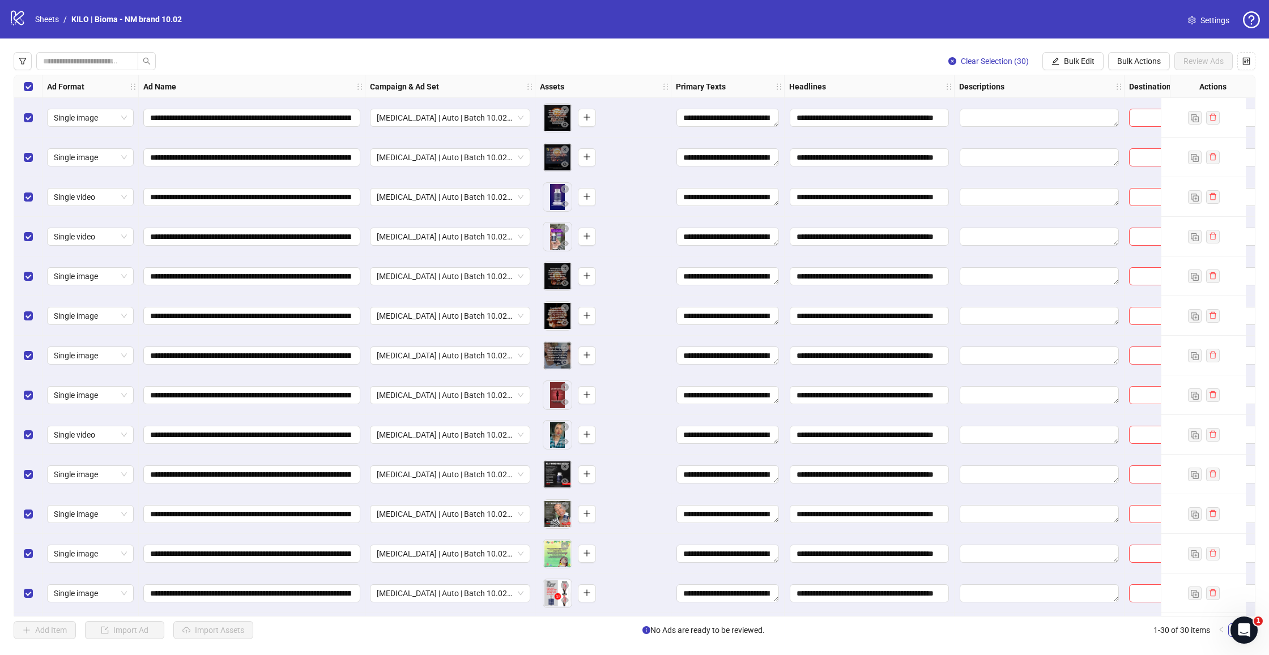
scroll to position [0, 423]
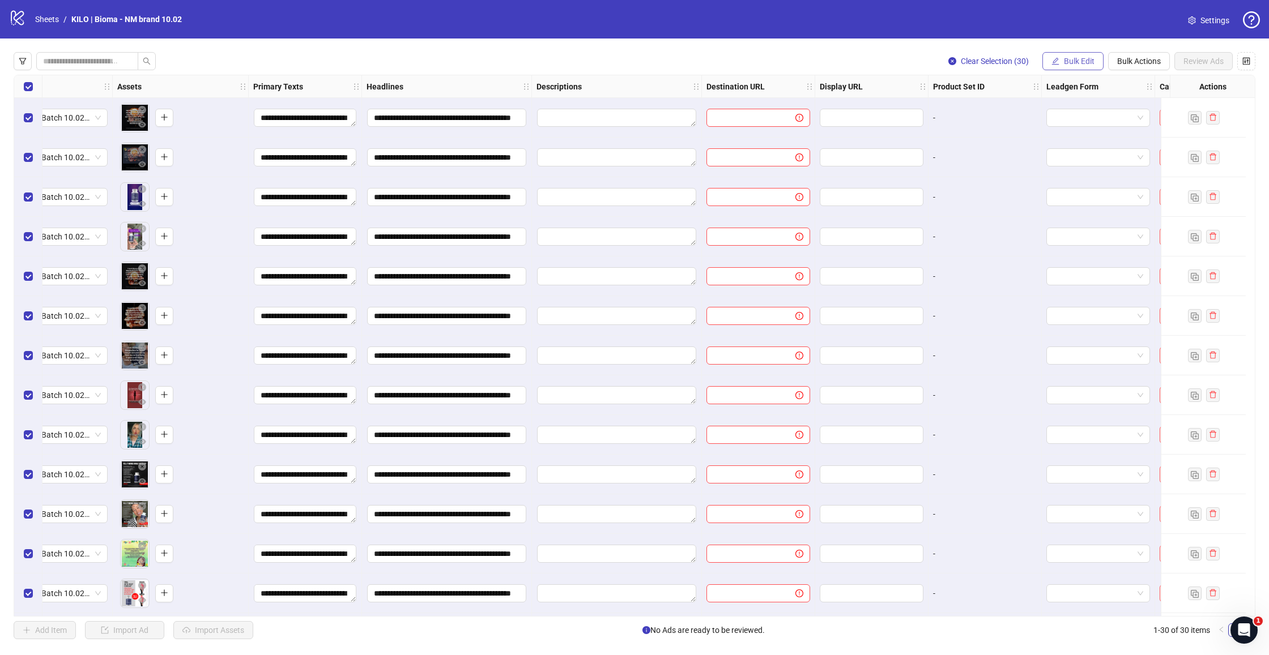
click at [1074, 61] on span "Bulk Edit" at bounding box center [1079, 61] width 31 height 9
drag, startPoint x: 1061, startPoint y: 190, endPoint x: 1055, endPoint y: 190, distance: 6.3
click at [1061, 190] on span "Destination URL" at bounding box center [1083, 192] width 67 height 12
click at [957, 112] on input "text" at bounding box center [1037, 110] width 204 height 12
paste input "**********"
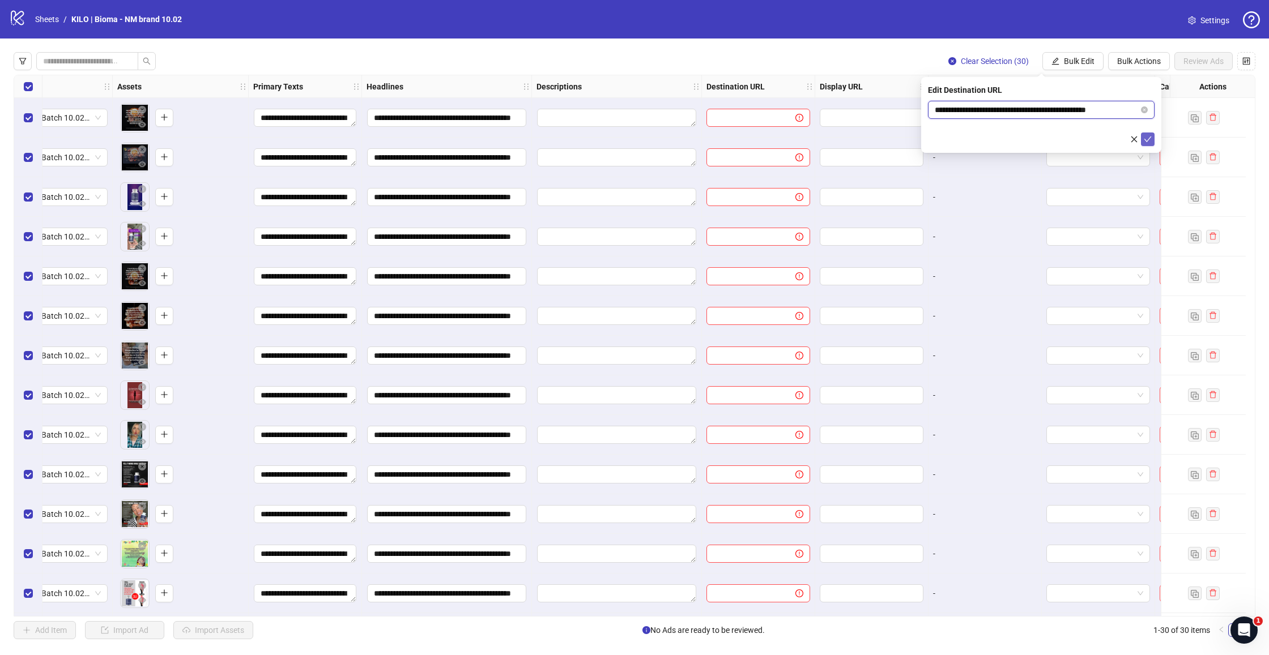
type input "**********"
click at [1150, 138] on icon "check" at bounding box center [1147, 140] width 7 height 6
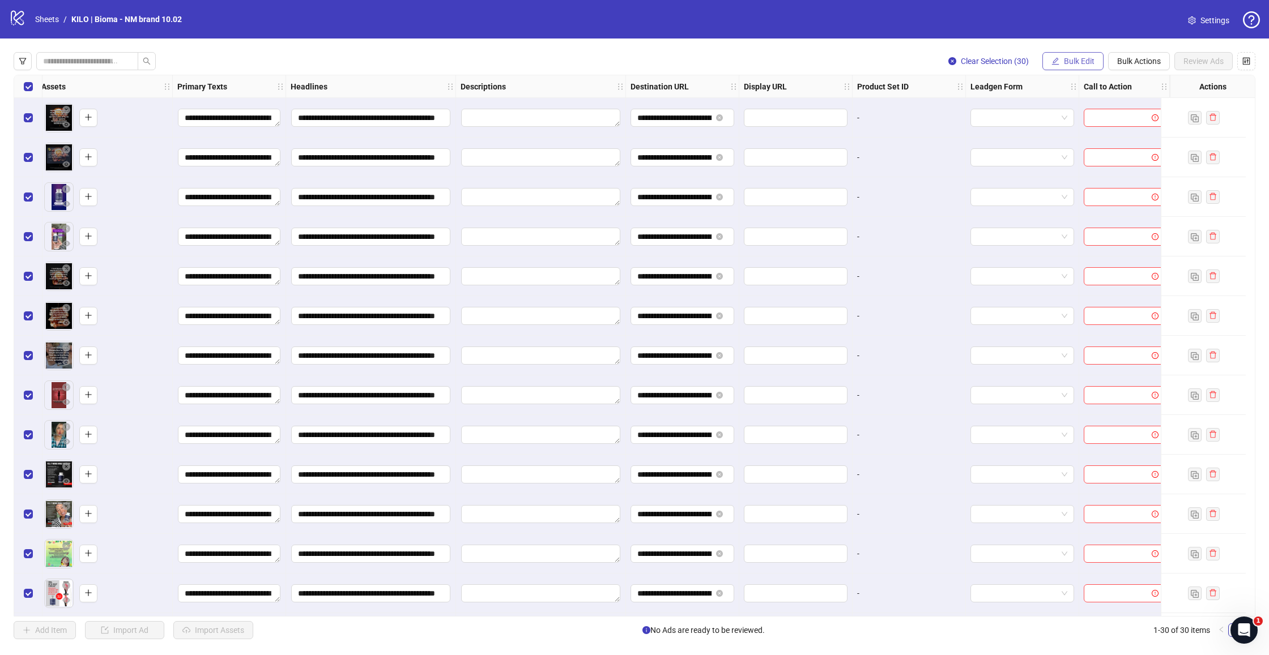
scroll to position [0, 508]
click at [1078, 57] on span "Bulk Edit" at bounding box center [1079, 61] width 31 height 9
click at [1068, 241] on span "Call to Action" at bounding box center [1083, 247] width 67 height 12
drag, startPoint x: 985, startPoint y: 112, endPoint x: 992, endPoint y: 132, distance: 21.0
click at [985, 112] on input "search" at bounding box center [1036, 109] width 203 height 17
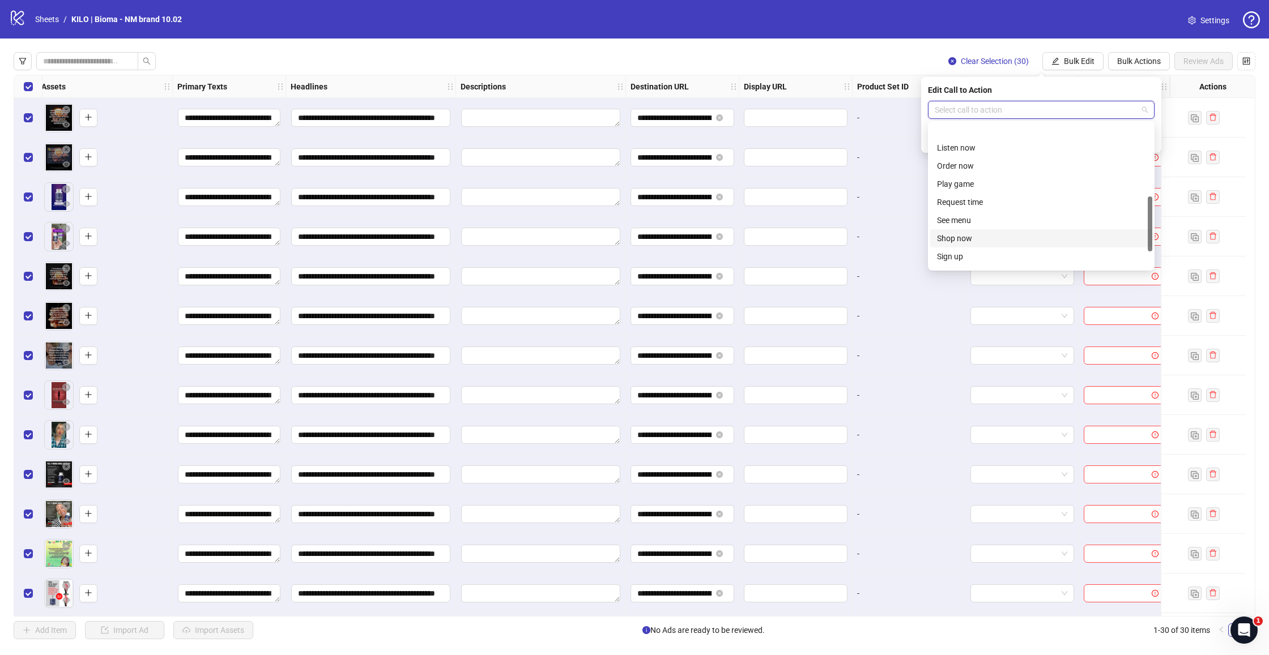
scroll to position [191, 0]
click at [963, 218] on div "Shop now" at bounding box center [1041, 213] width 208 height 12
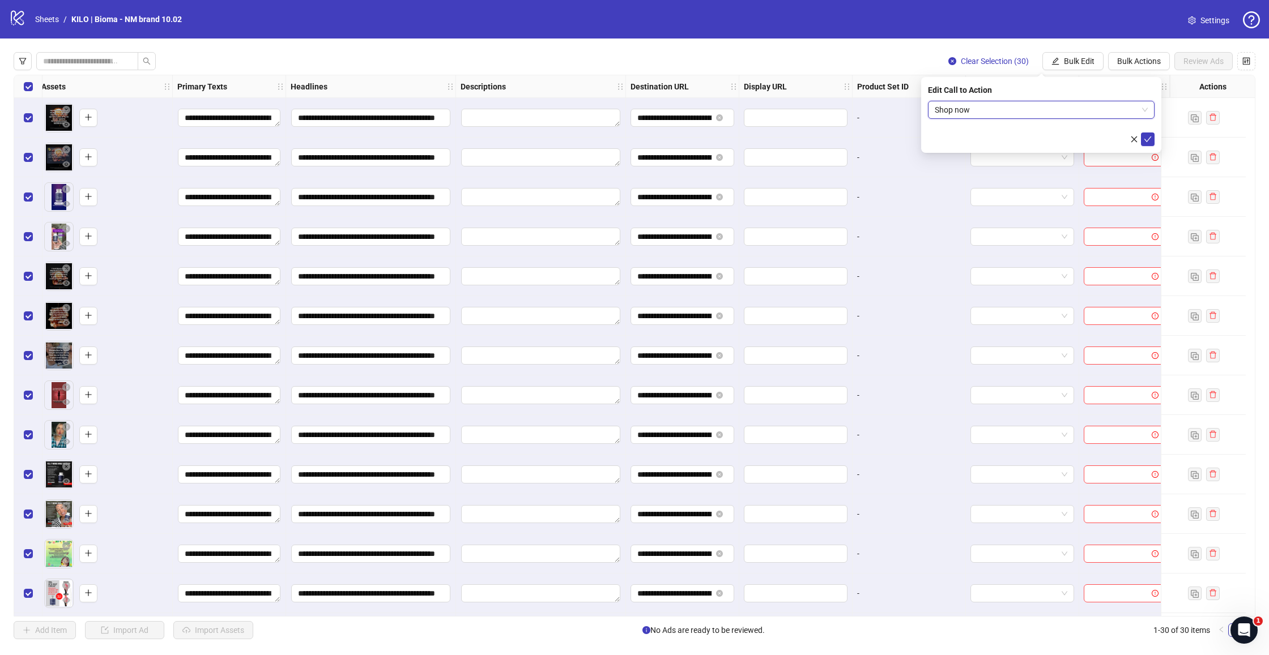
drag, startPoint x: 1152, startPoint y: 139, endPoint x: 1125, endPoint y: 145, distance: 26.7
click at [1152, 139] on button "submit" at bounding box center [1148, 140] width 14 height 14
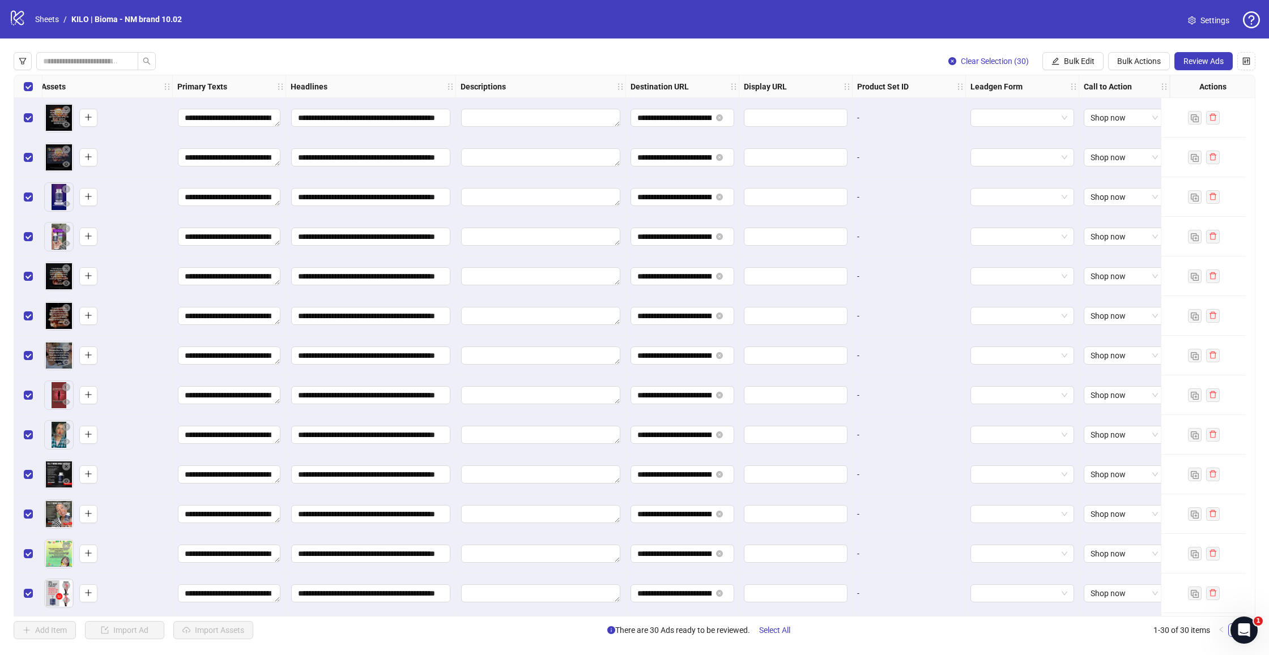
scroll to position [0, 0]
click at [1193, 61] on span "Review Ads" at bounding box center [1203, 61] width 40 height 9
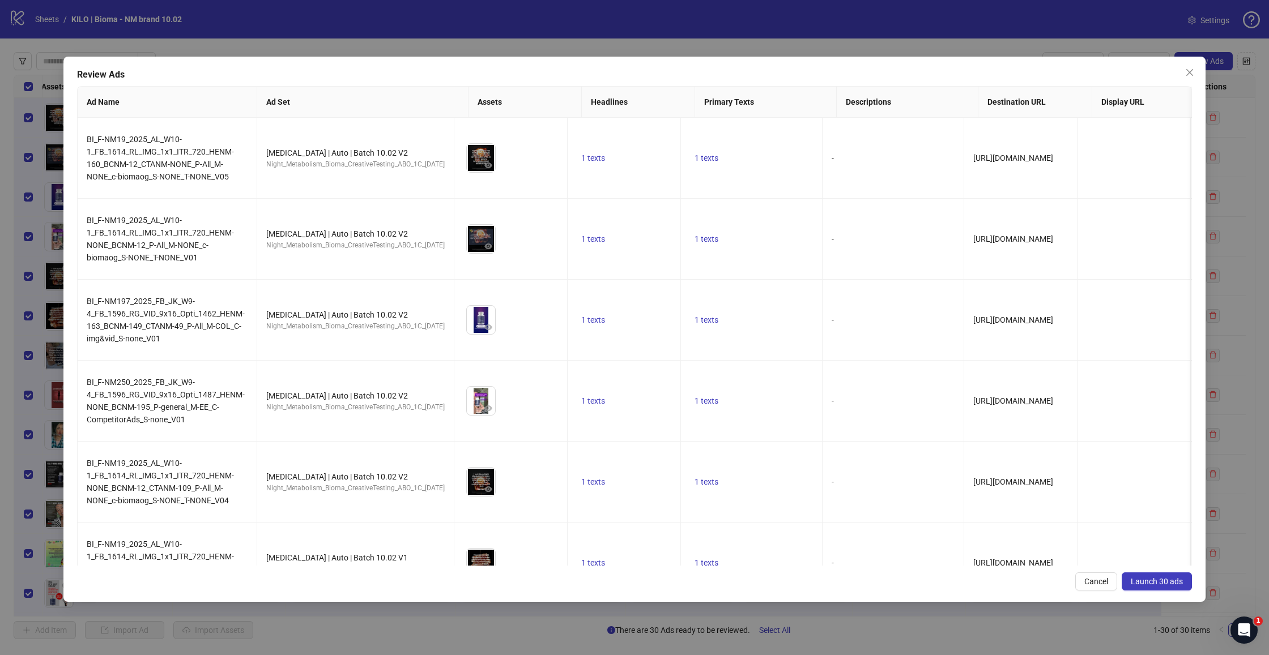
click at [1159, 578] on span "Launch 30 ads" at bounding box center [1157, 581] width 52 height 9
